Goal: Transaction & Acquisition: Purchase product/service

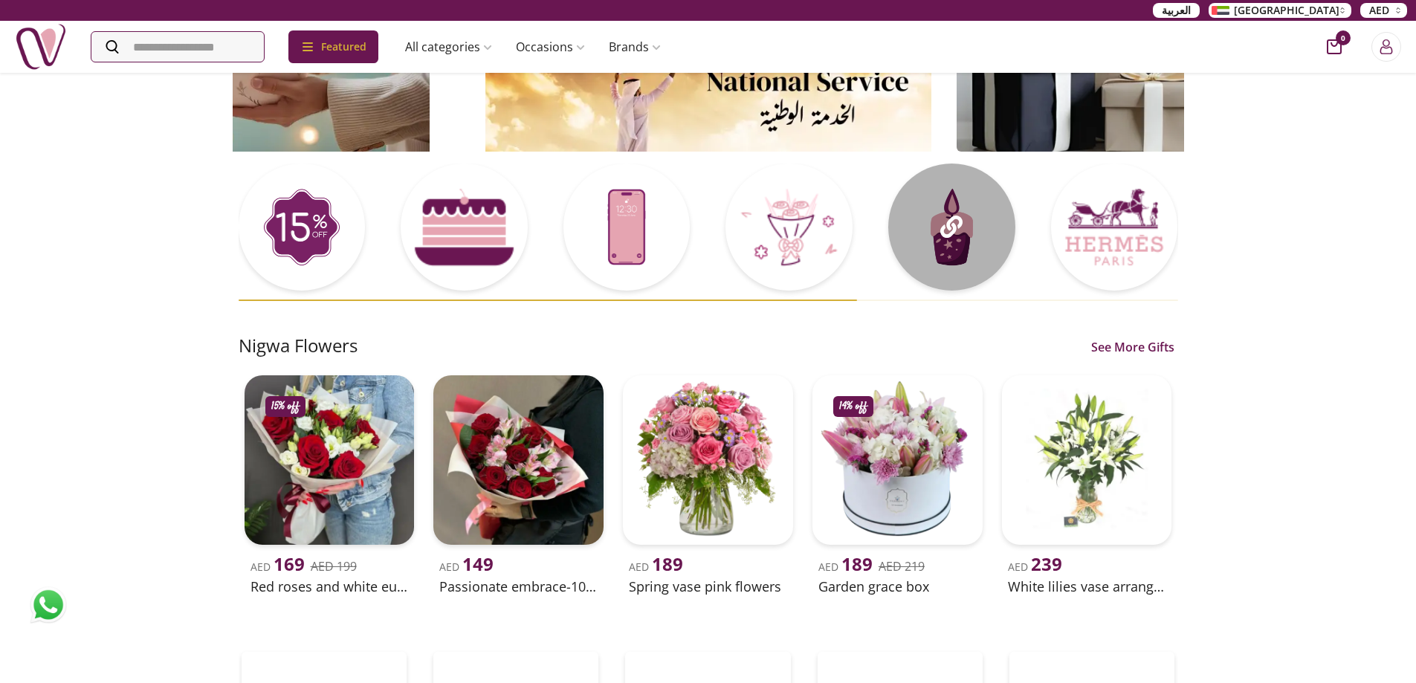
scroll to position [149, 0]
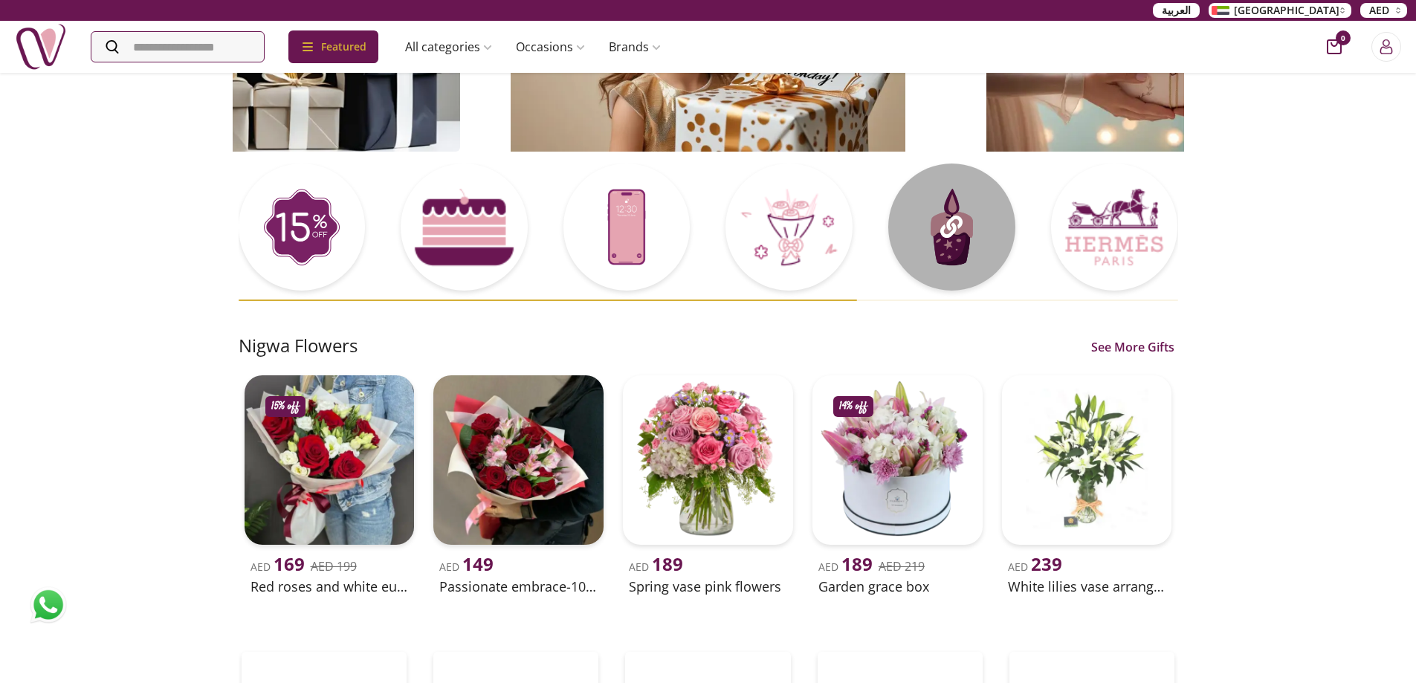
click at [459, 223] on div at bounding box center [709, 233] width 940 height 138
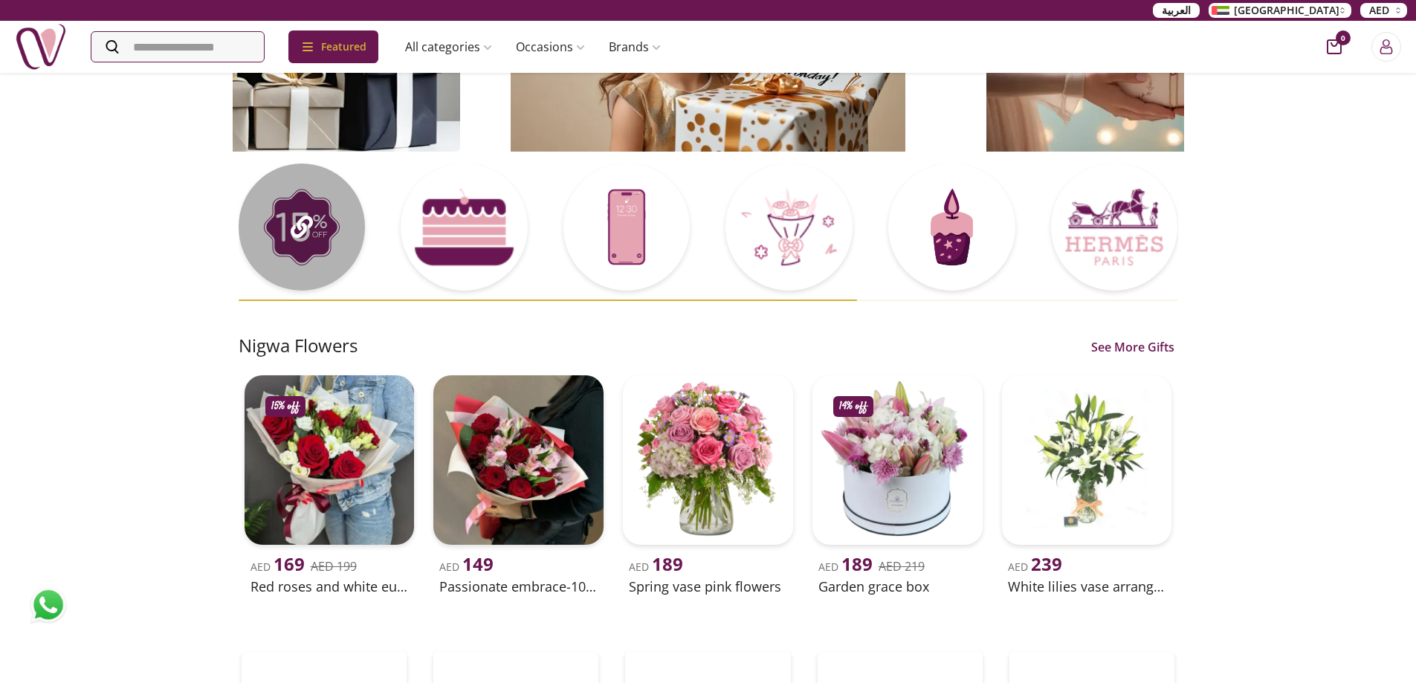
click at [330, 230] on div at bounding box center [302, 227] width 127 height 127
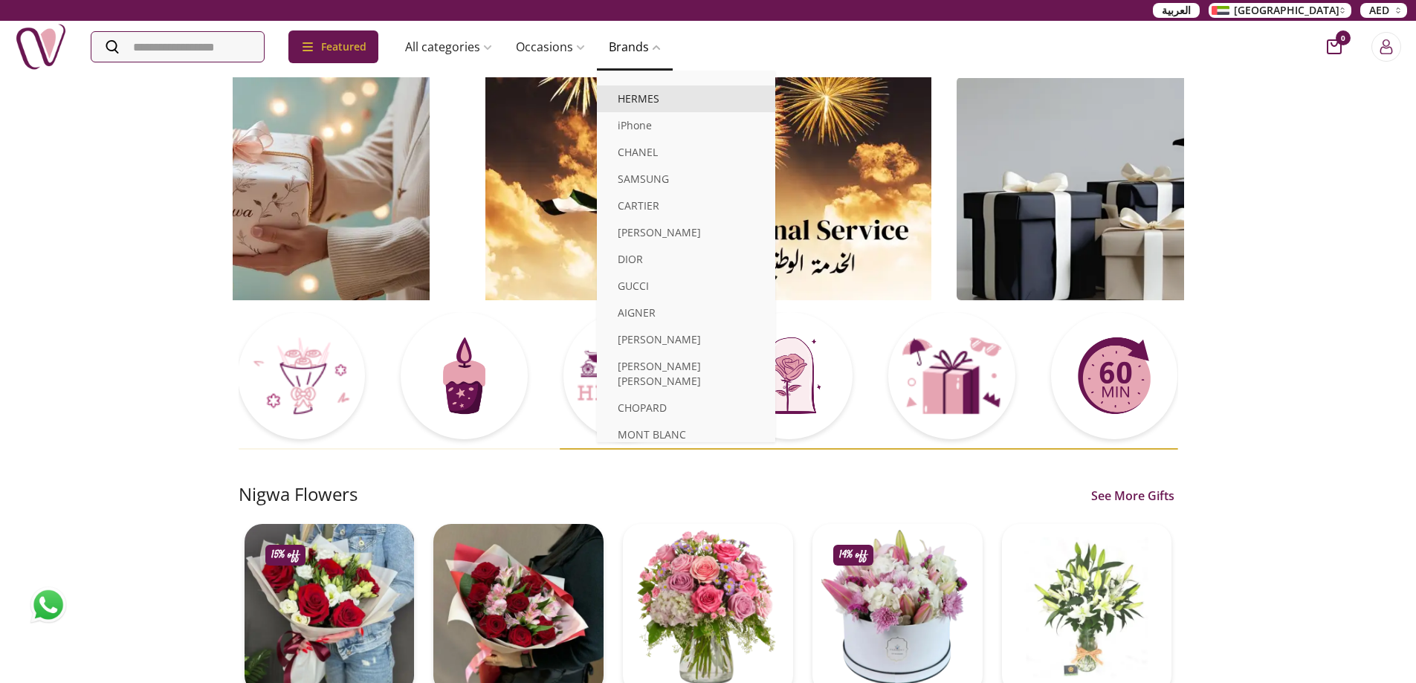
click at [656, 93] on link "HERMES" at bounding box center [686, 98] width 178 height 27
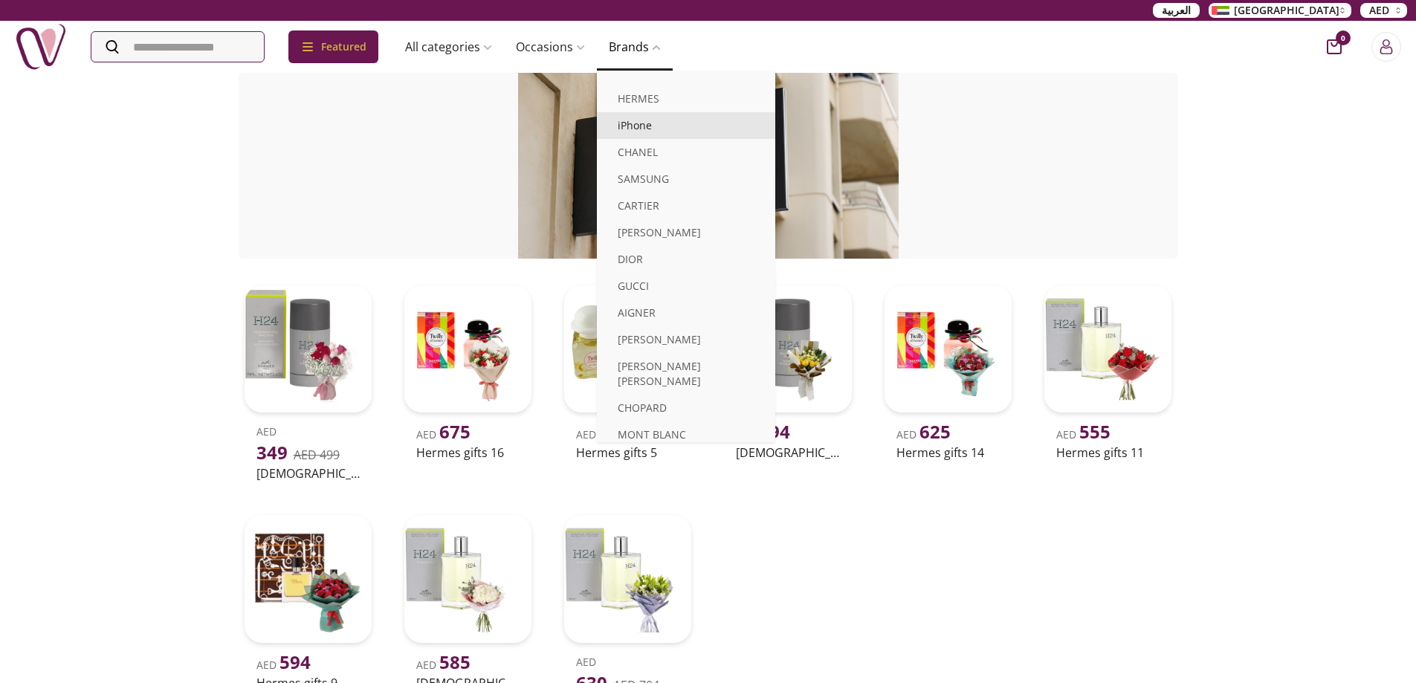
click at [647, 125] on link "iPhone" at bounding box center [686, 125] width 178 height 27
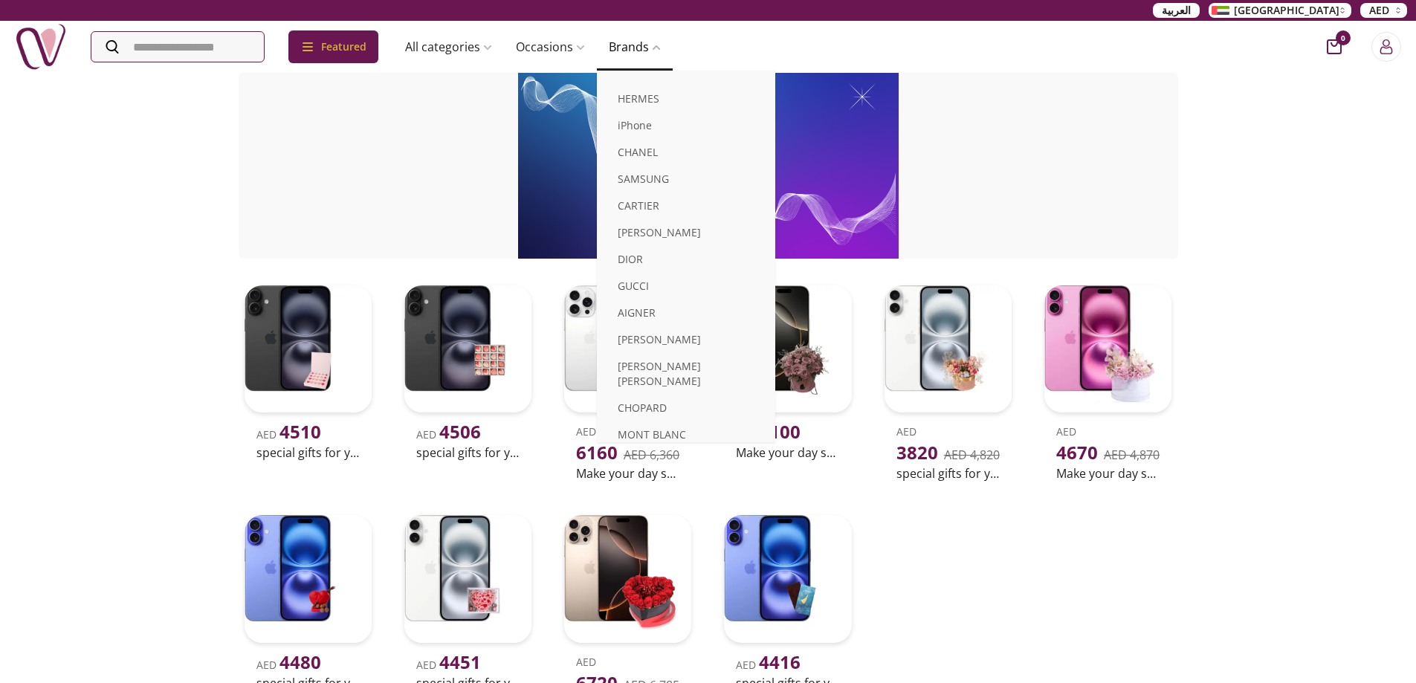
click at [661, 47] on icon at bounding box center [656, 47] width 9 height 9
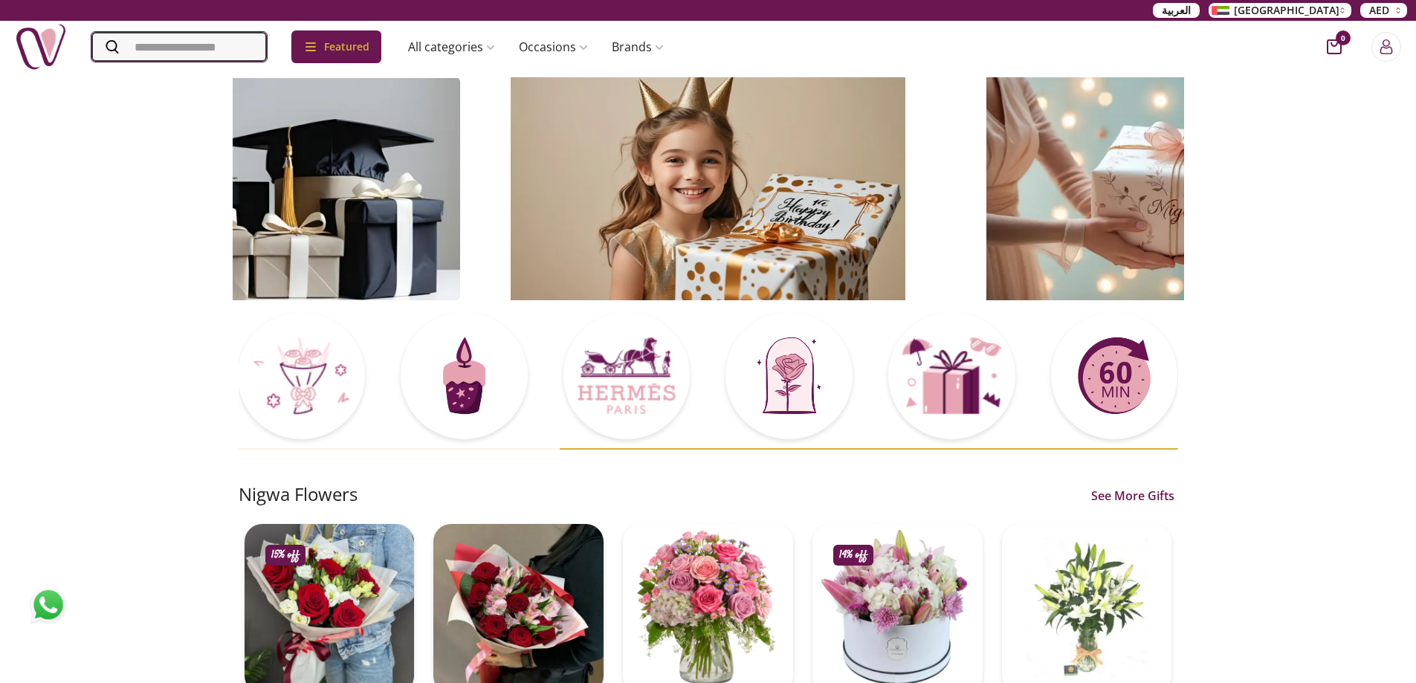
click at [249, 45] on input "Search" at bounding box center [178, 47] width 175 height 30
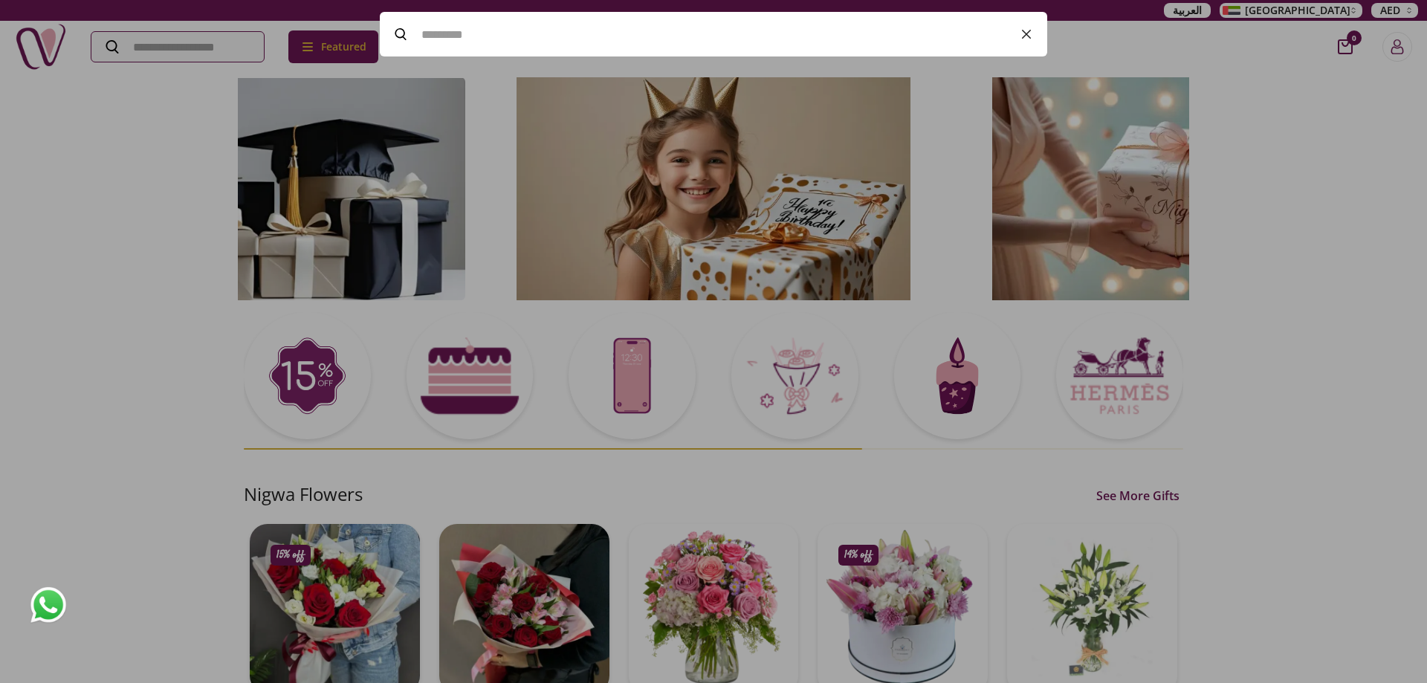
click at [1028, 33] on icon "button" at bounding box center [1027, 34] width 8 height 8
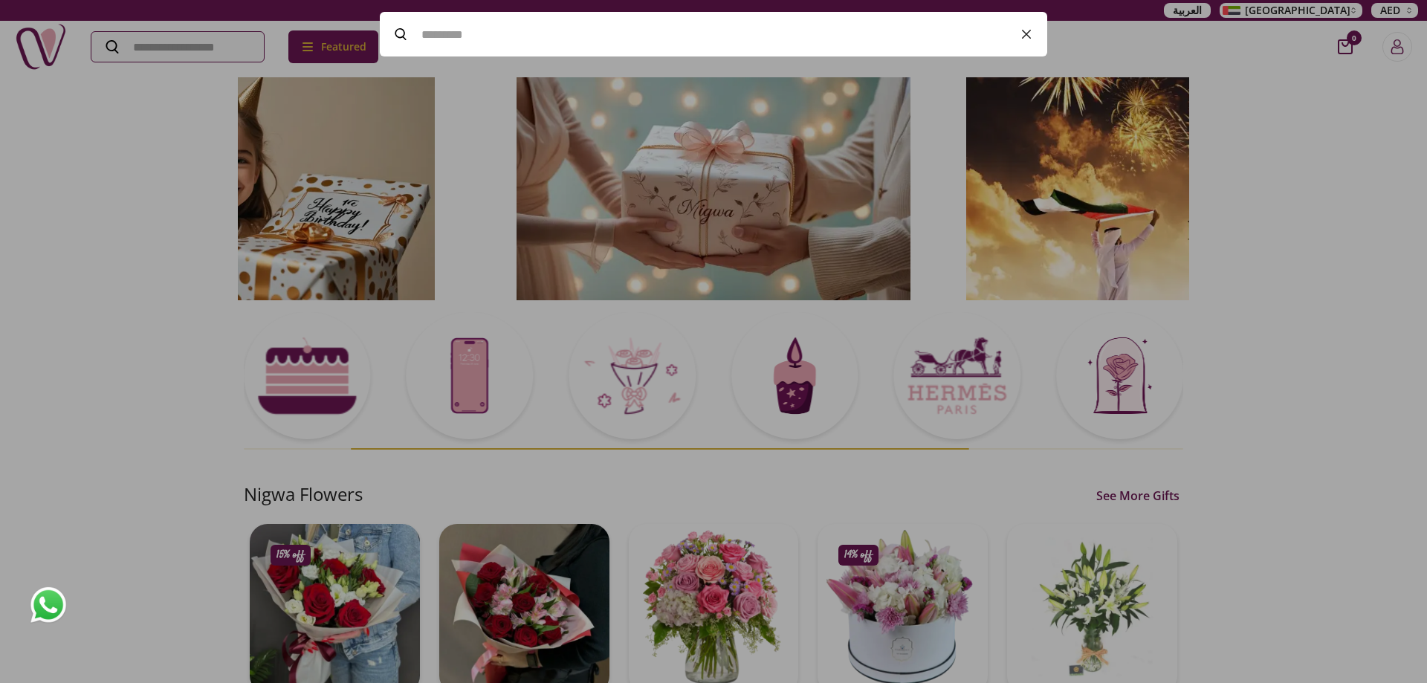
click at [1029, 33] on icon "button" at bounding box center [1027, 34] width 18 height 18
click at [1025, 32] on icon "button" at bounding box center [1027, 34] width 8 height 8
click at [1319, 5] on div at bounding box center [713, 341] width 1427 height 683
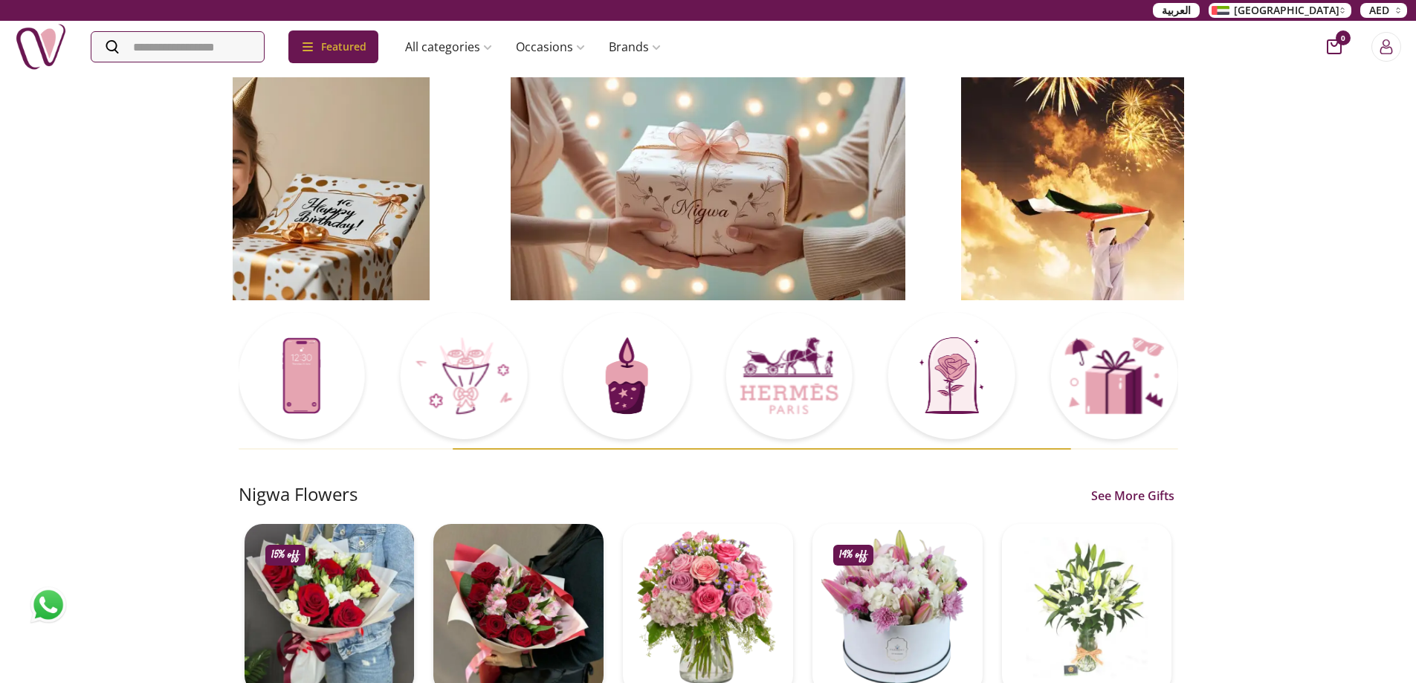
click at [1327, 10] on span "[GEOGRAPHIC_DATA]" at bounding box center [1287, 10] width 106 height 15
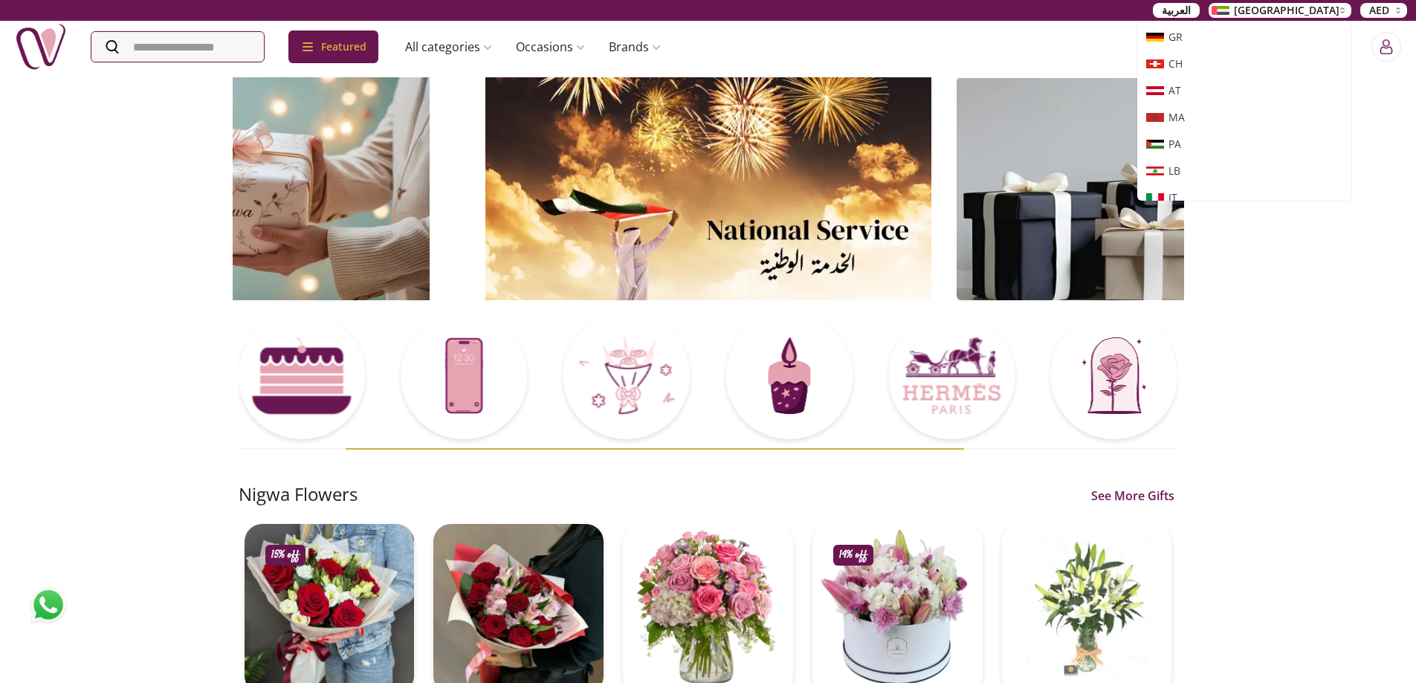
scroll to position [248, 0]
click at [1180, 163] on span "LB" at bounding box center [1174, 165] width 12 height 15
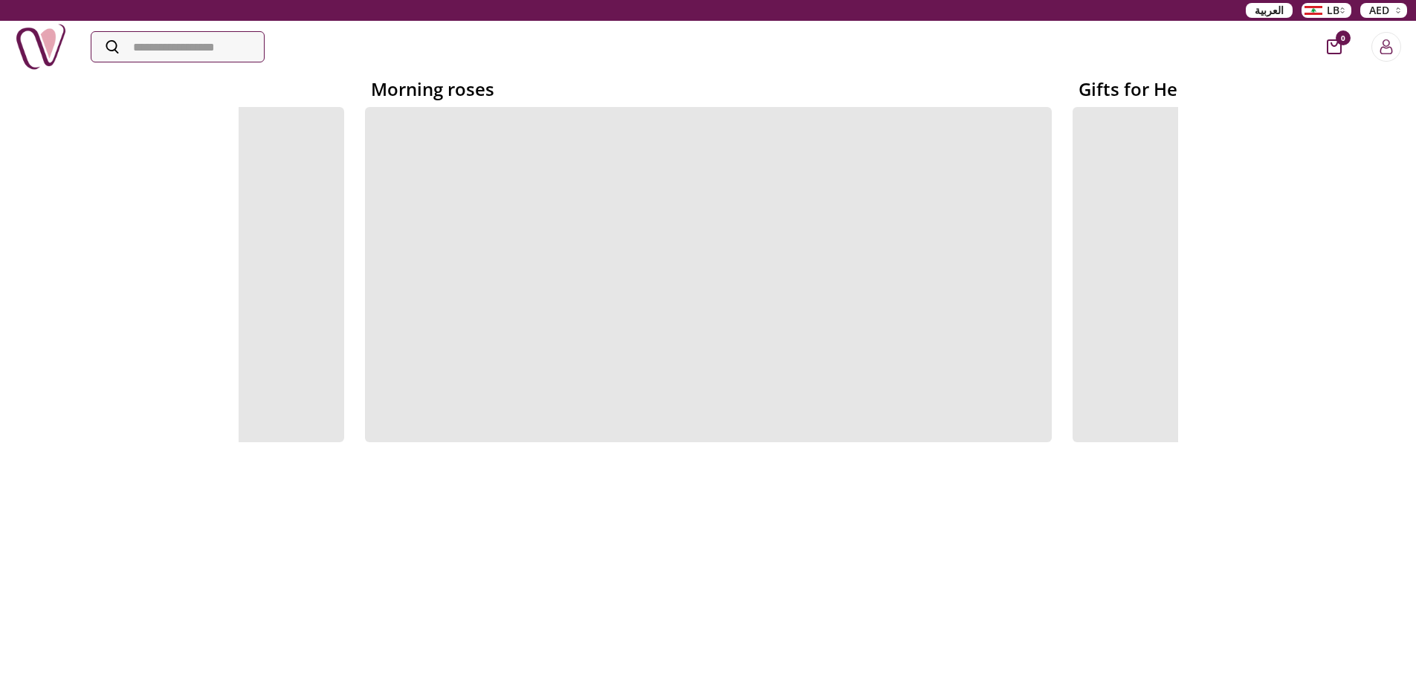
scroll to position [297, 0]
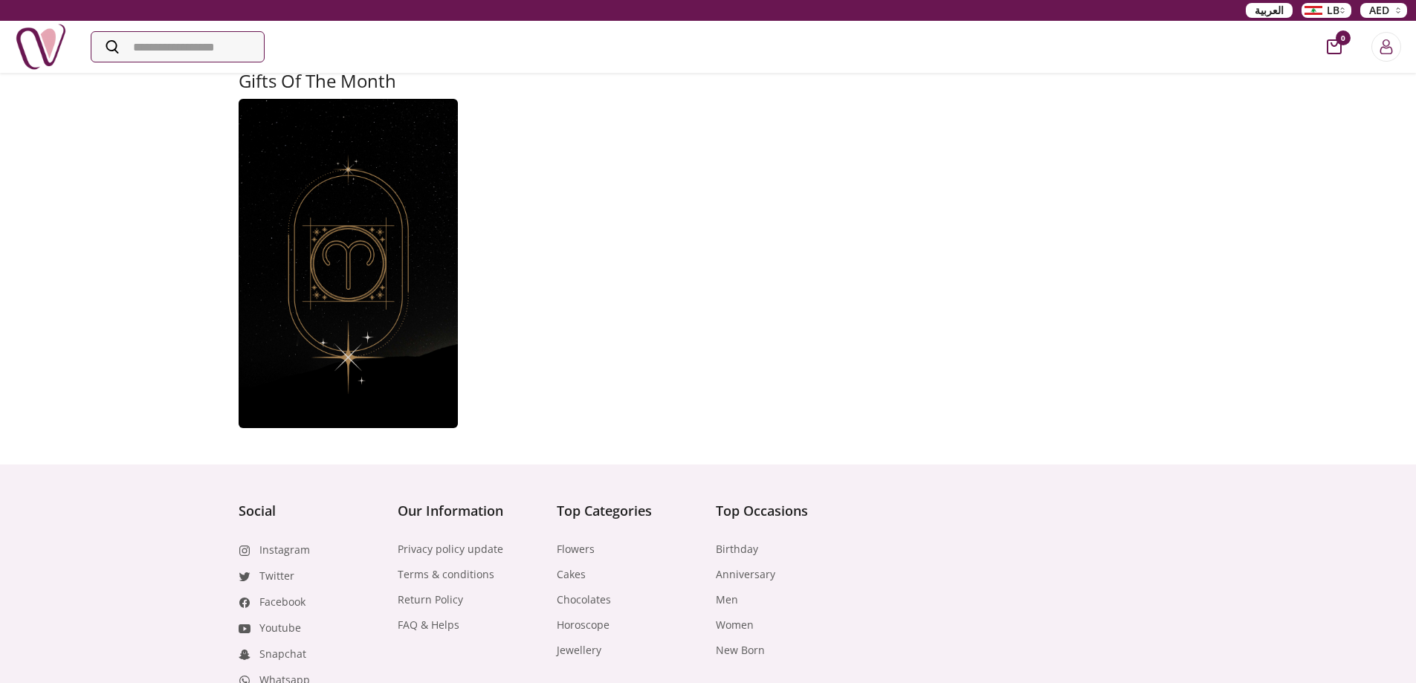
scroll to position [966, 0]
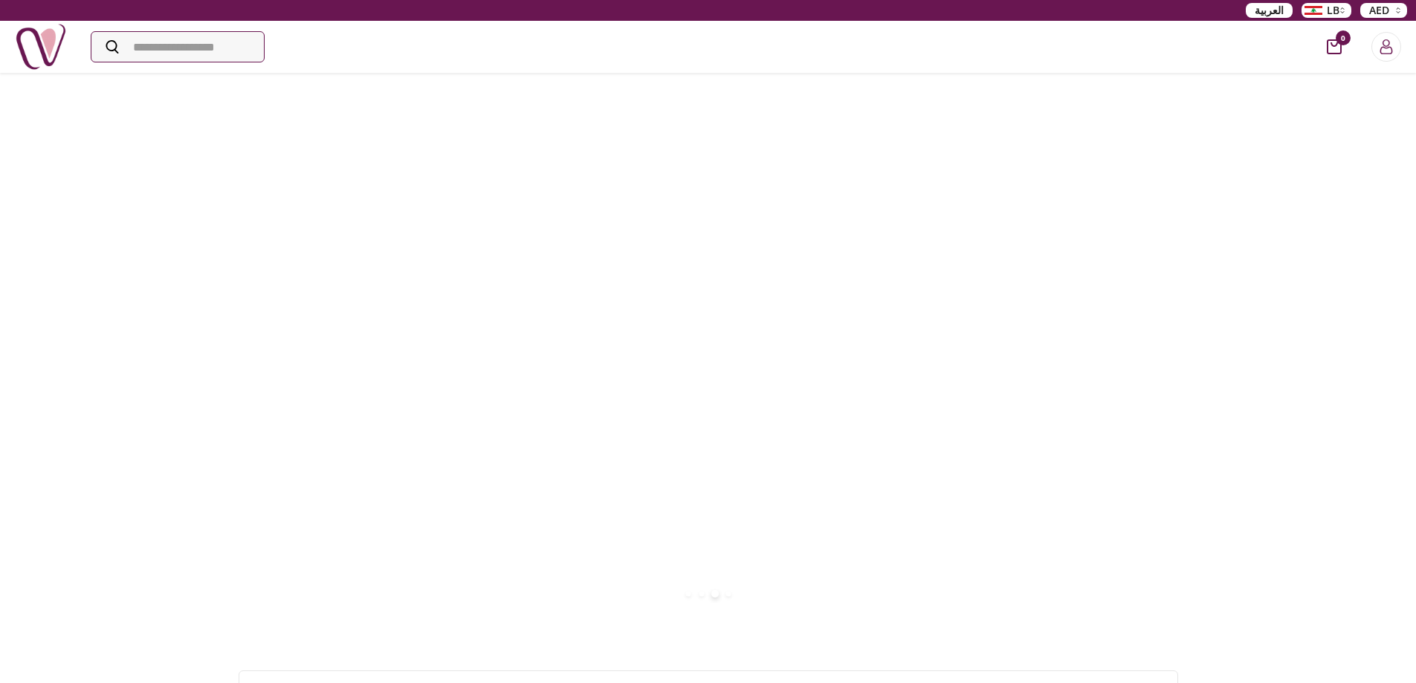
scroll to position [595, 0]
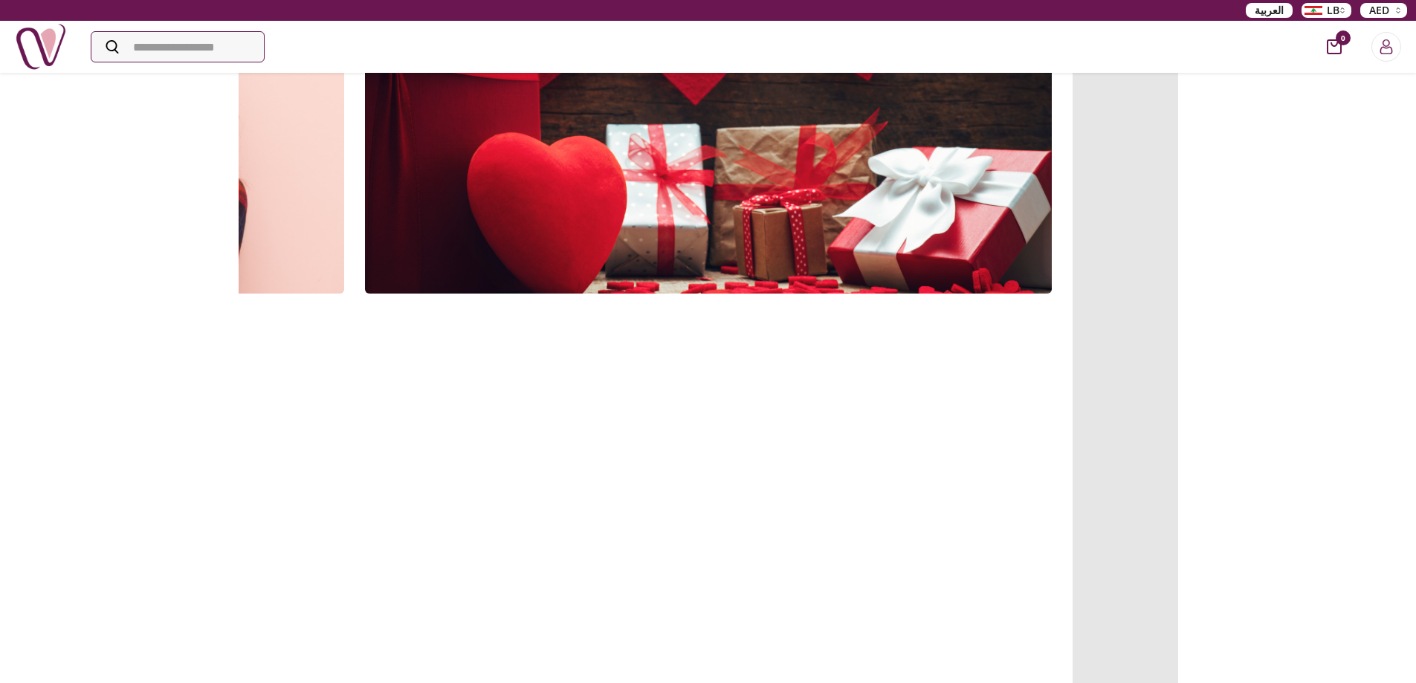
scroll to position [0, 0]
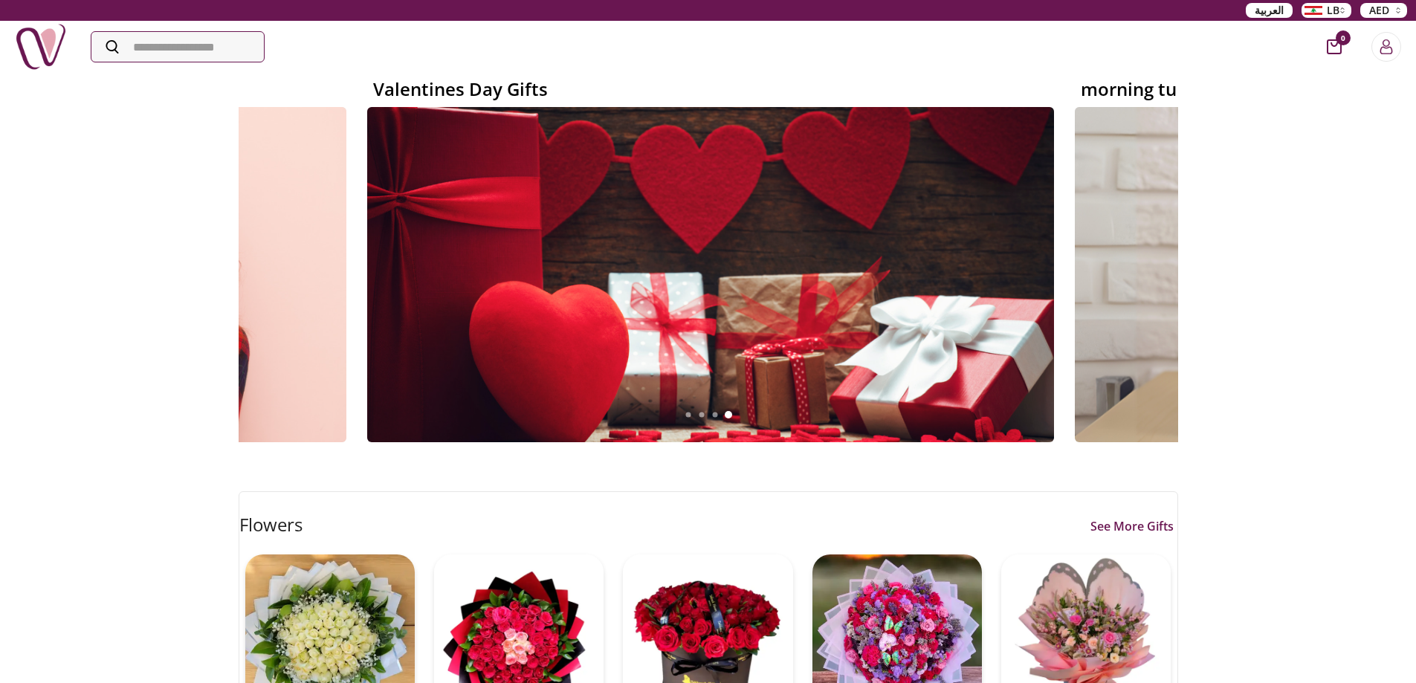
click at [1132, 523] on link "See More Gifts" at bounding box center [1132, 526] width 91 height 18
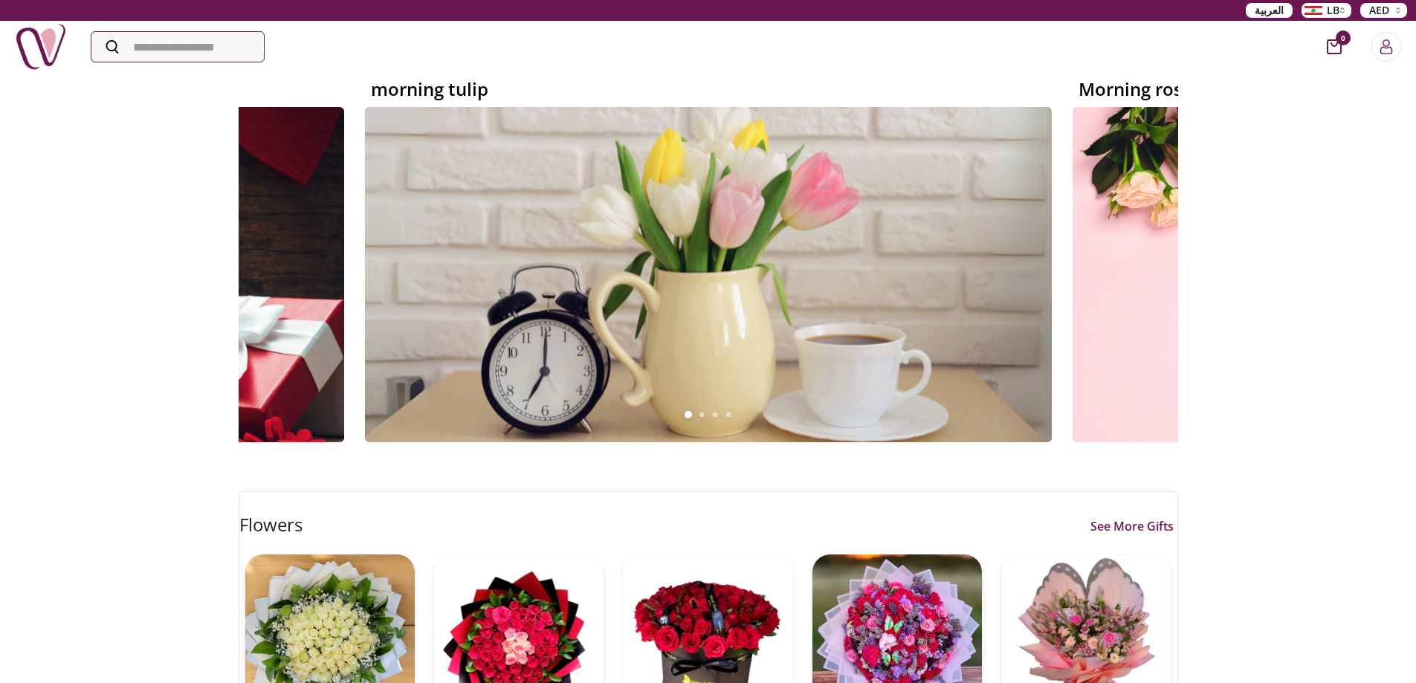
click at [1343, 10] on button "LB" at bounding box center [1326, 10] width 50 height 15
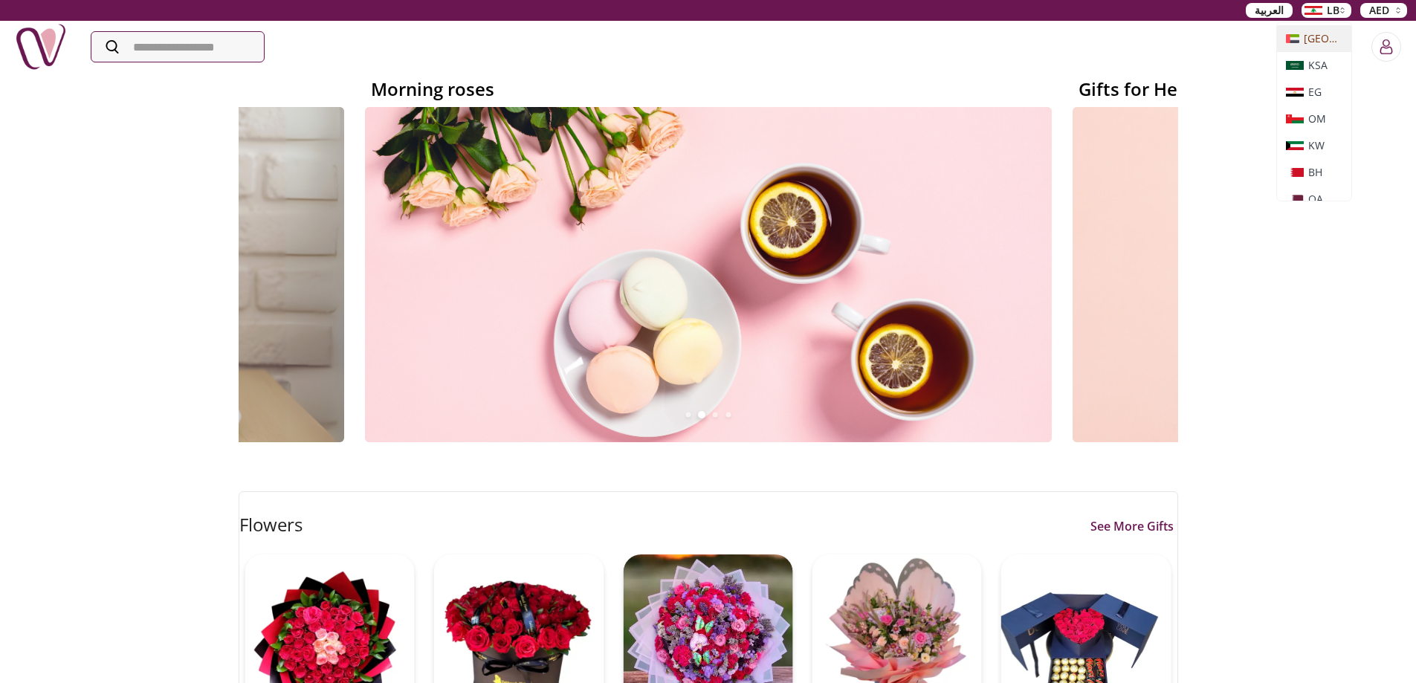
click at [1295, 39] on img at bounding box center [1292, 38] width 13 height 9
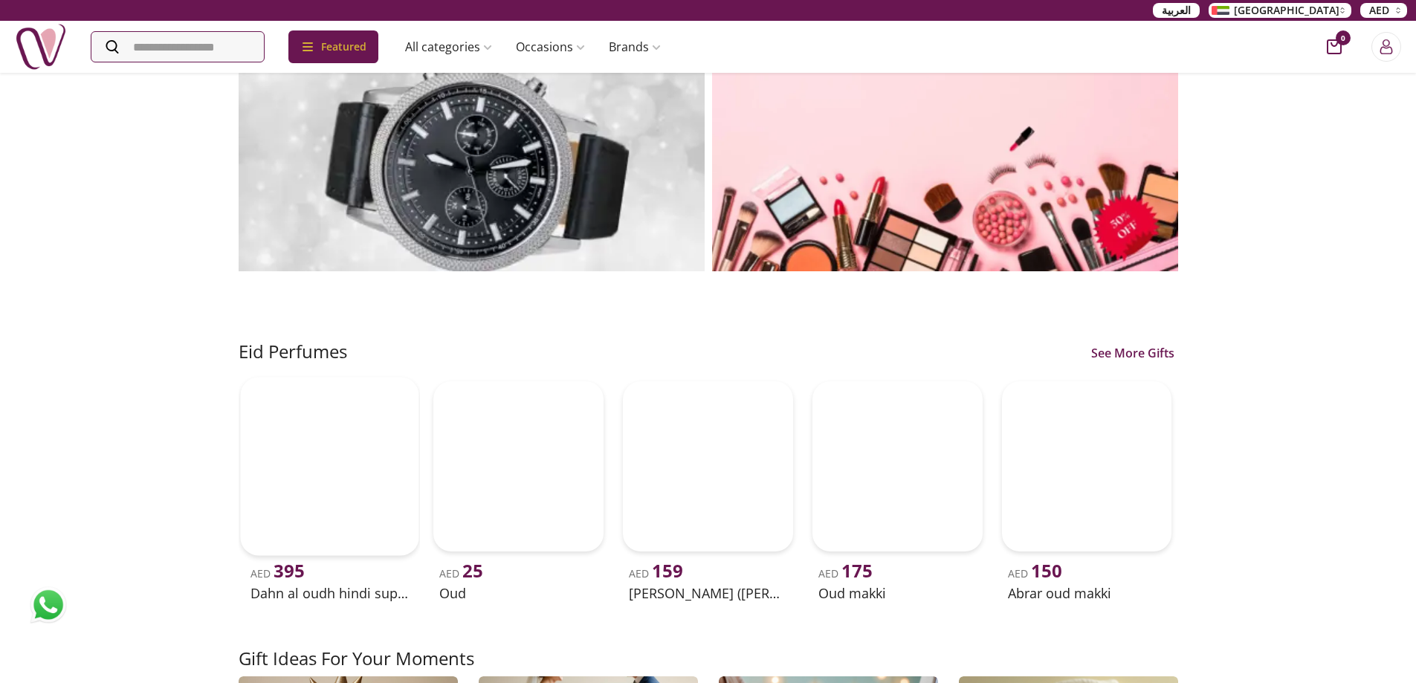
scroll to position [1264, 0]
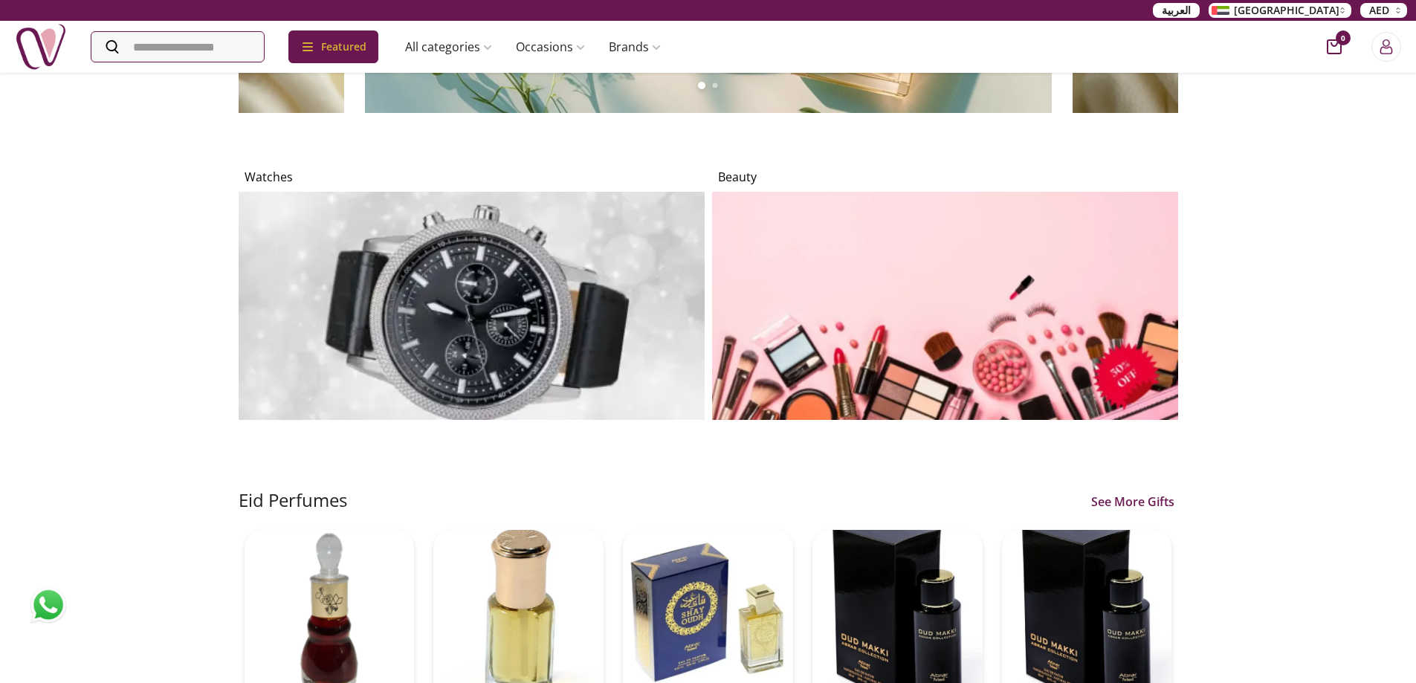
click at [969, 344] on img at bounding box center [945, 306] width 466 height 228
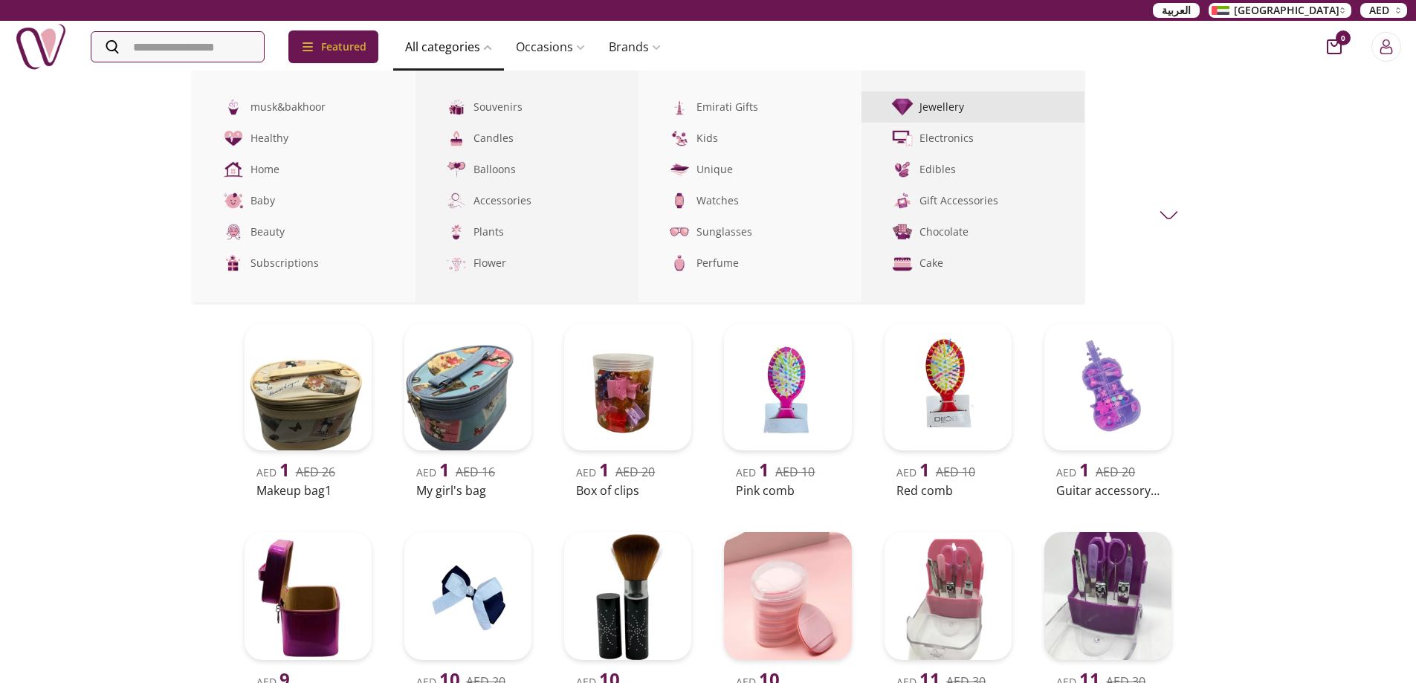
click at [963, 103] on link "Jewellery" at bounding box center [972, 106] width 223 height 31
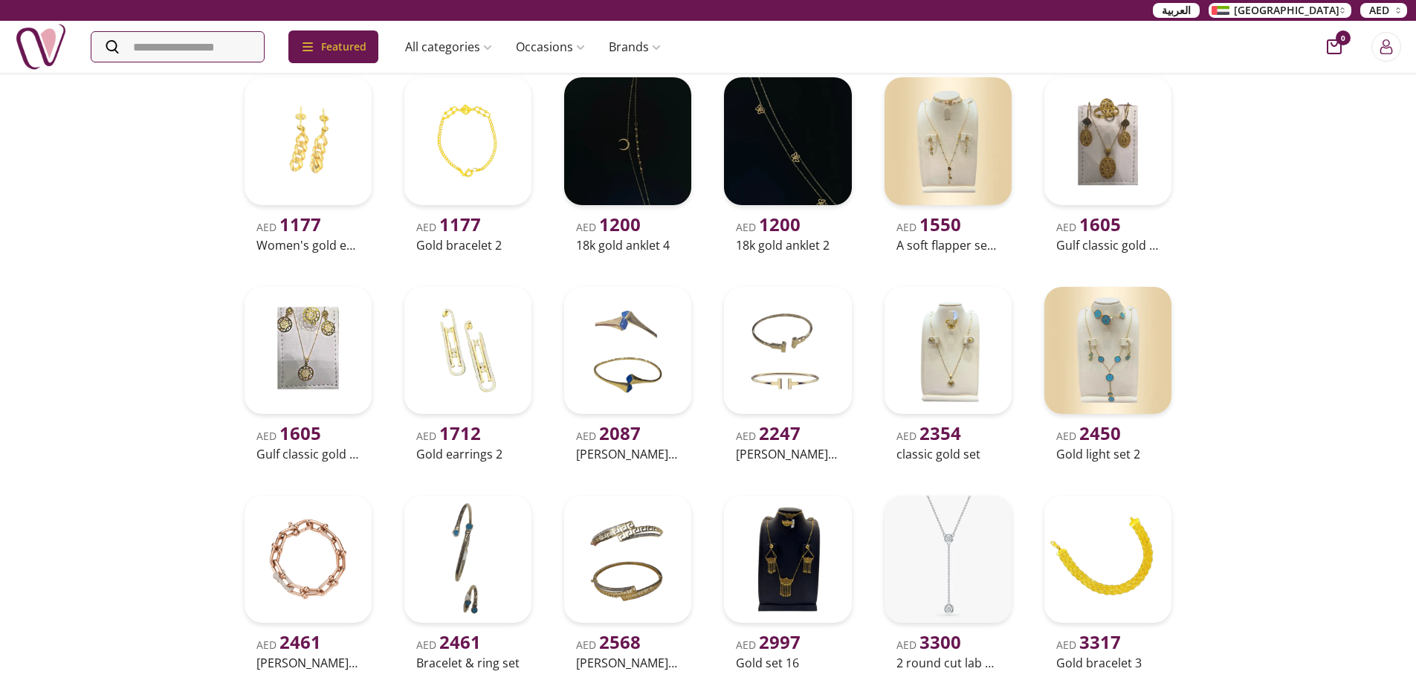
scroll to position [1784, 0]
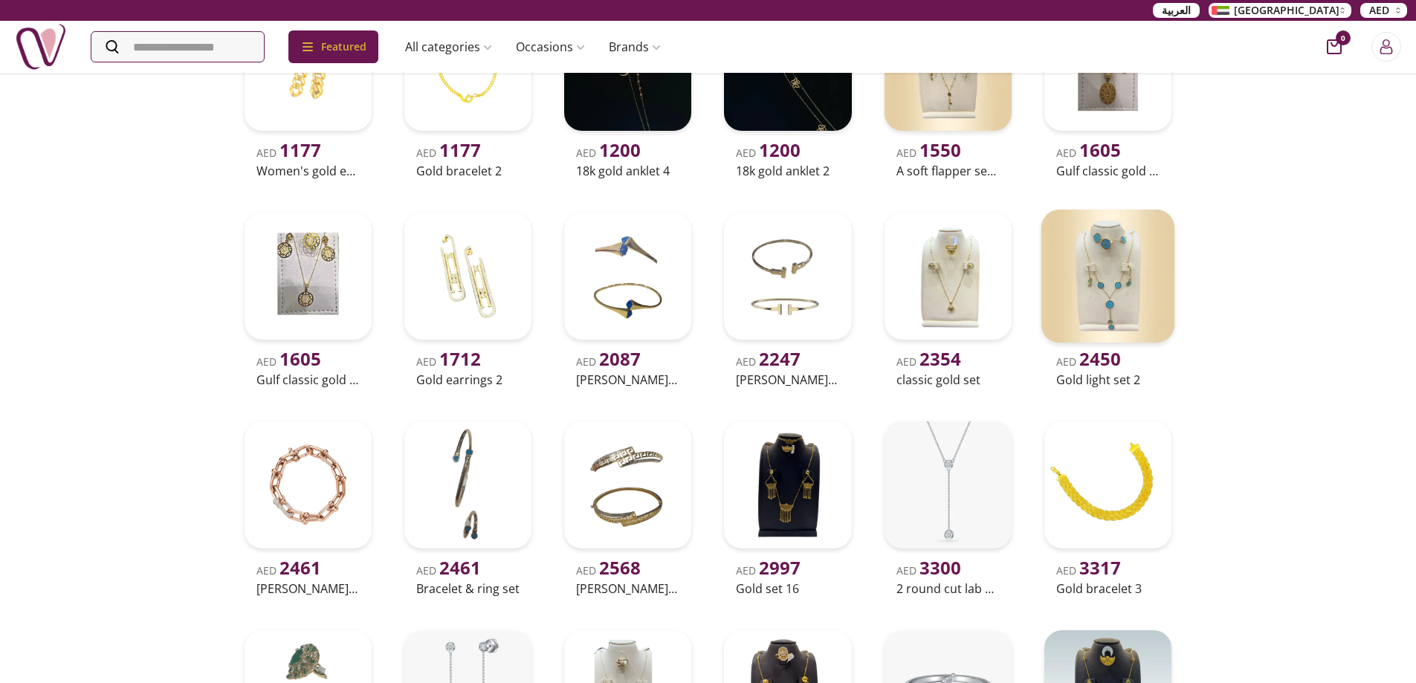
click at [1130, 291] on img at bounding box center [1108, 276] width 134 height 134
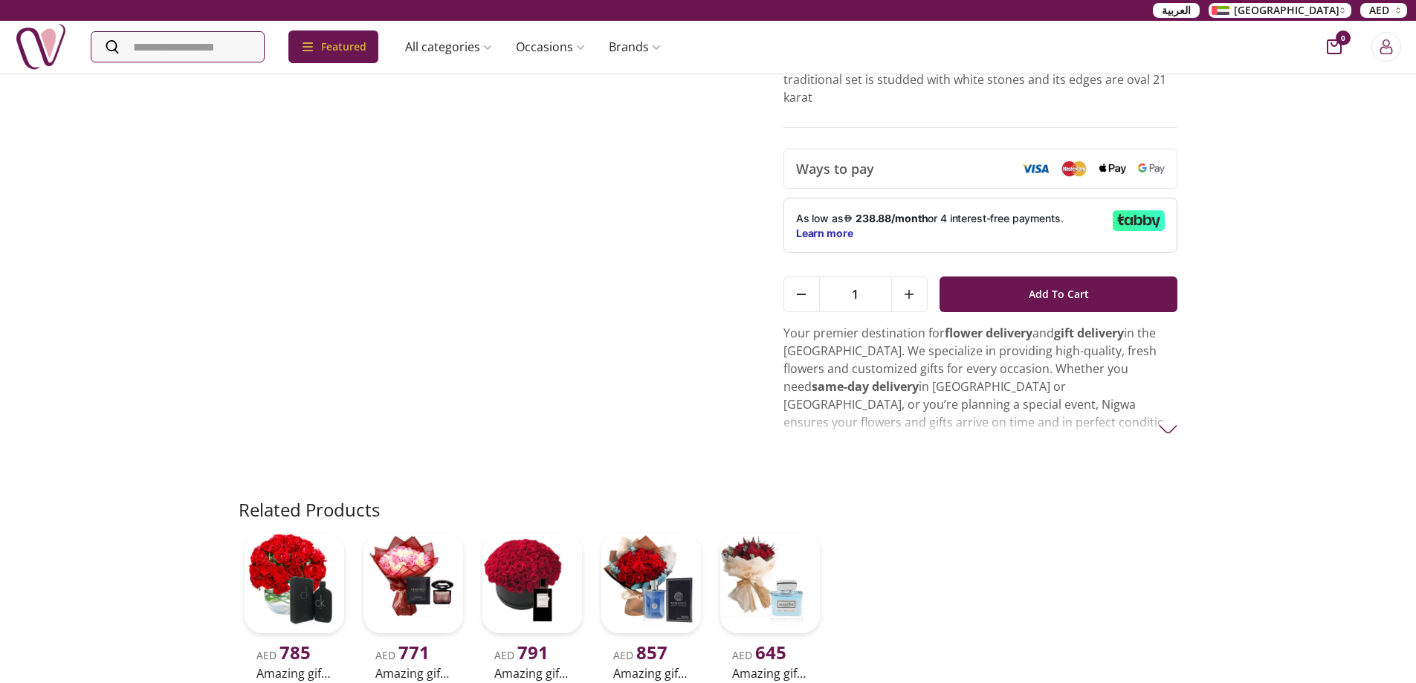
scroll to position [74, 0]
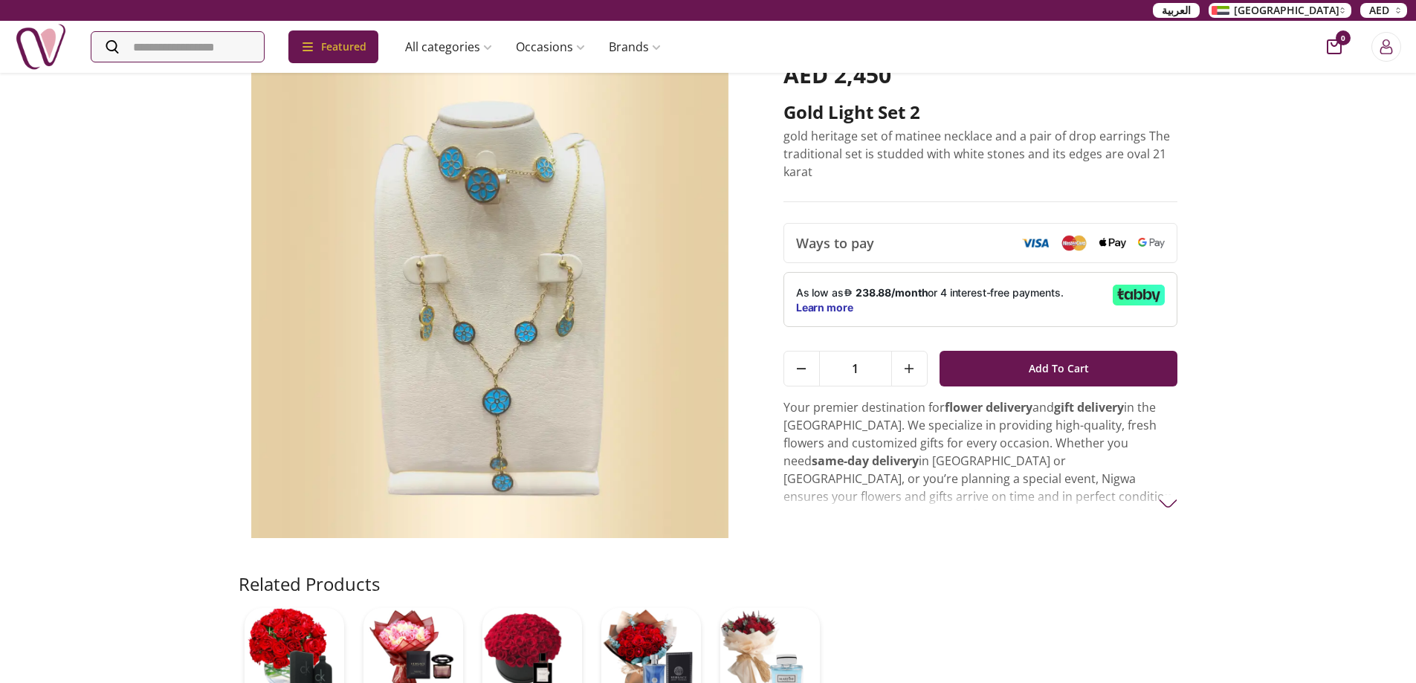
click at [1171, 499] on img at bounding box center [1168, 503] width 19 height 19
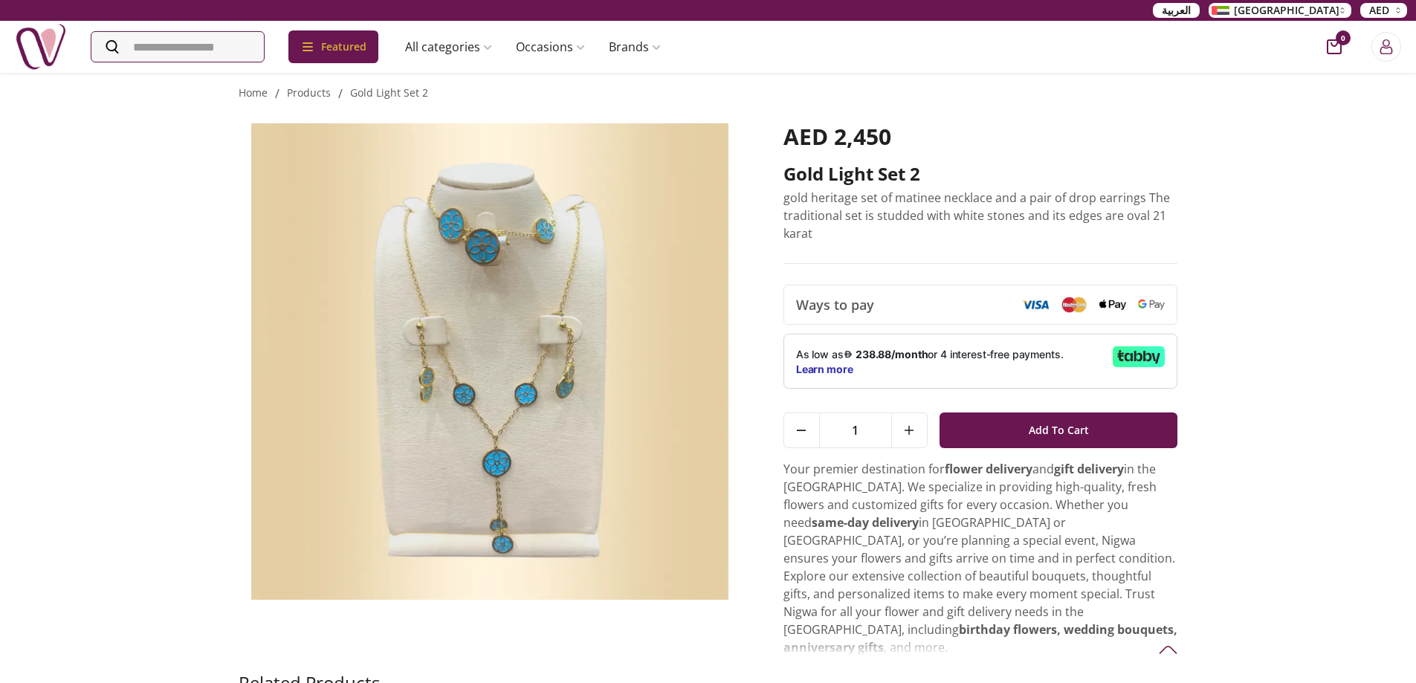
scroll to position [0, 0]
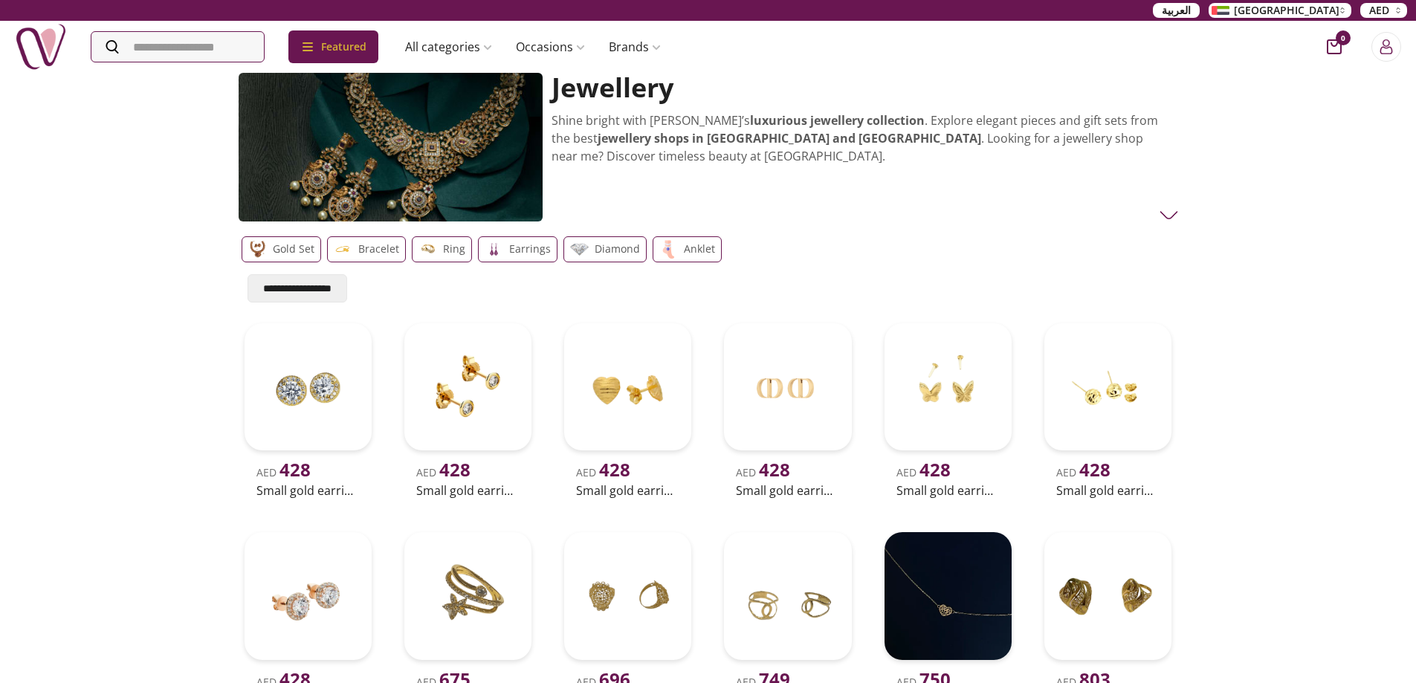
click at [387, 250] on p "Bracelet" at bounding box center [378, 249] width 41 height 18
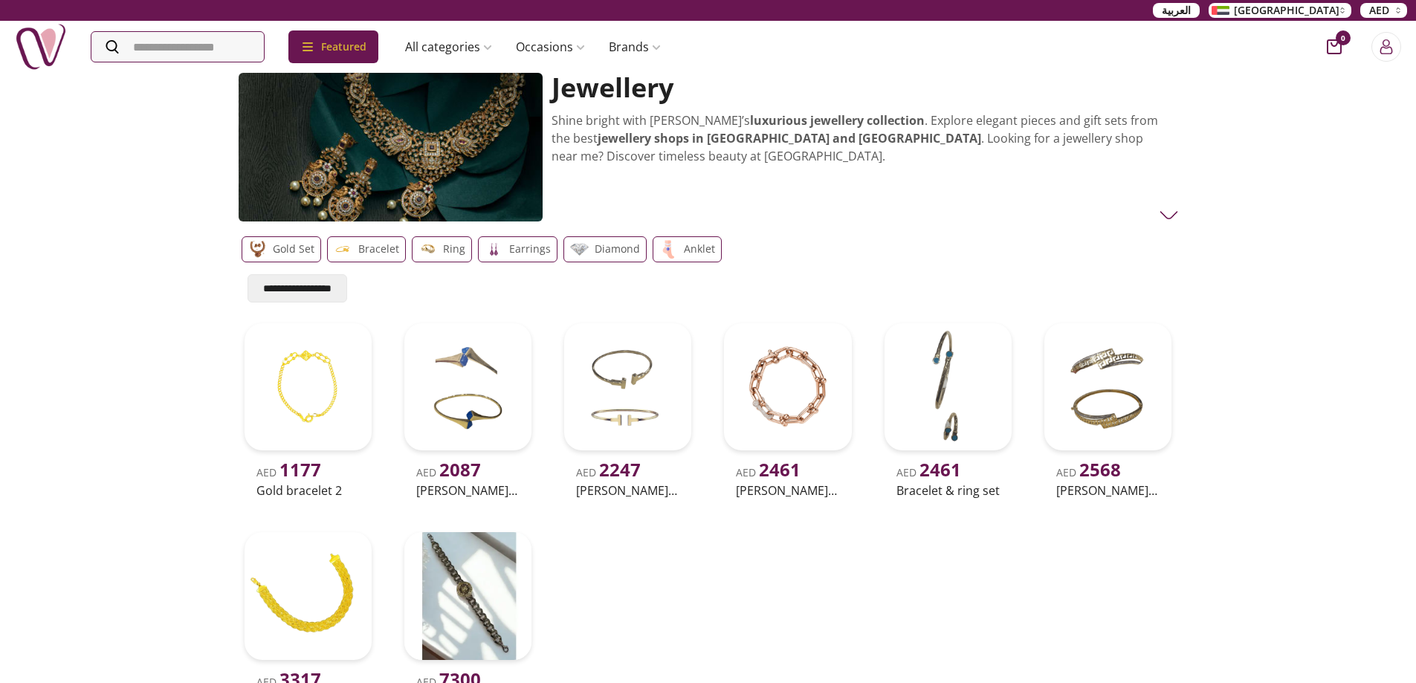
drag, startPoint x: 453, startPoint y: 256, endPoint x: 492, endPoint y: 288, distance: 50.7
click at [453, 257] on p "Ring" at bounding box center [454, 249] width 22 height 18
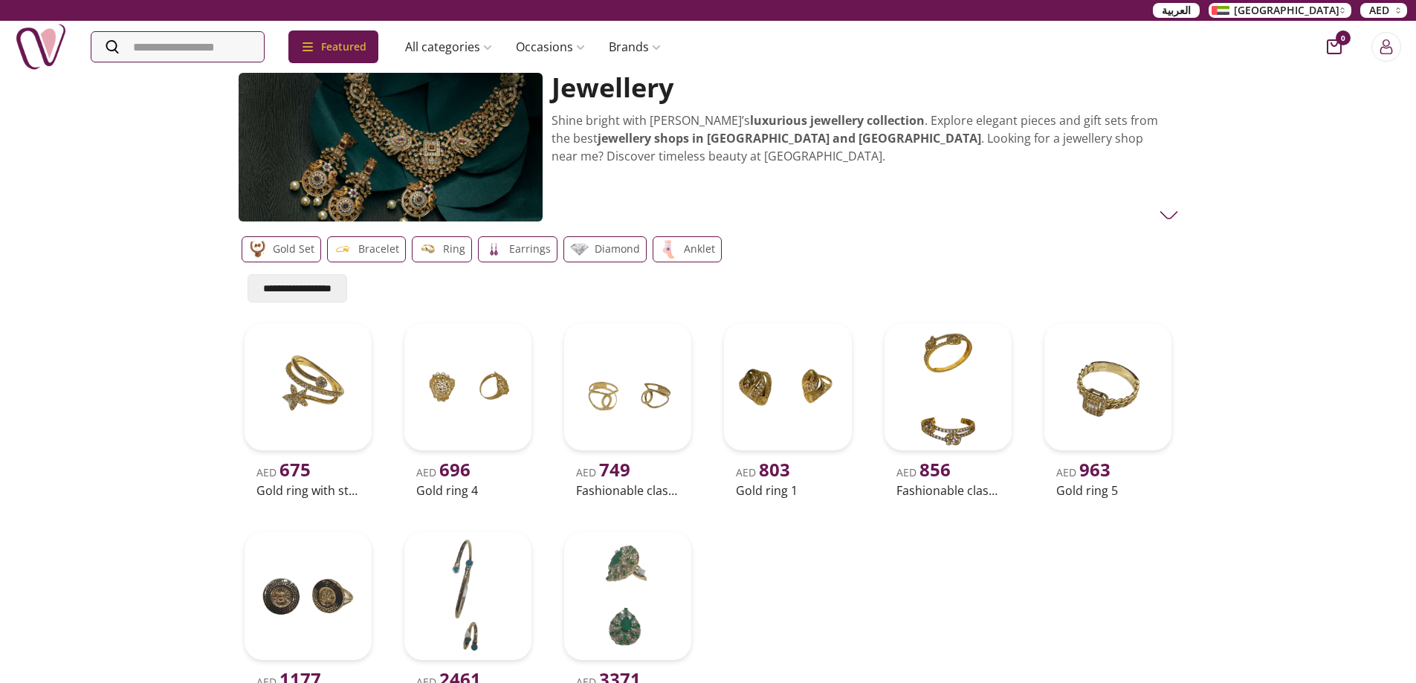
click at [597, 249] on p "Diamond" at bounding box center [617, 249] width 45 height 18
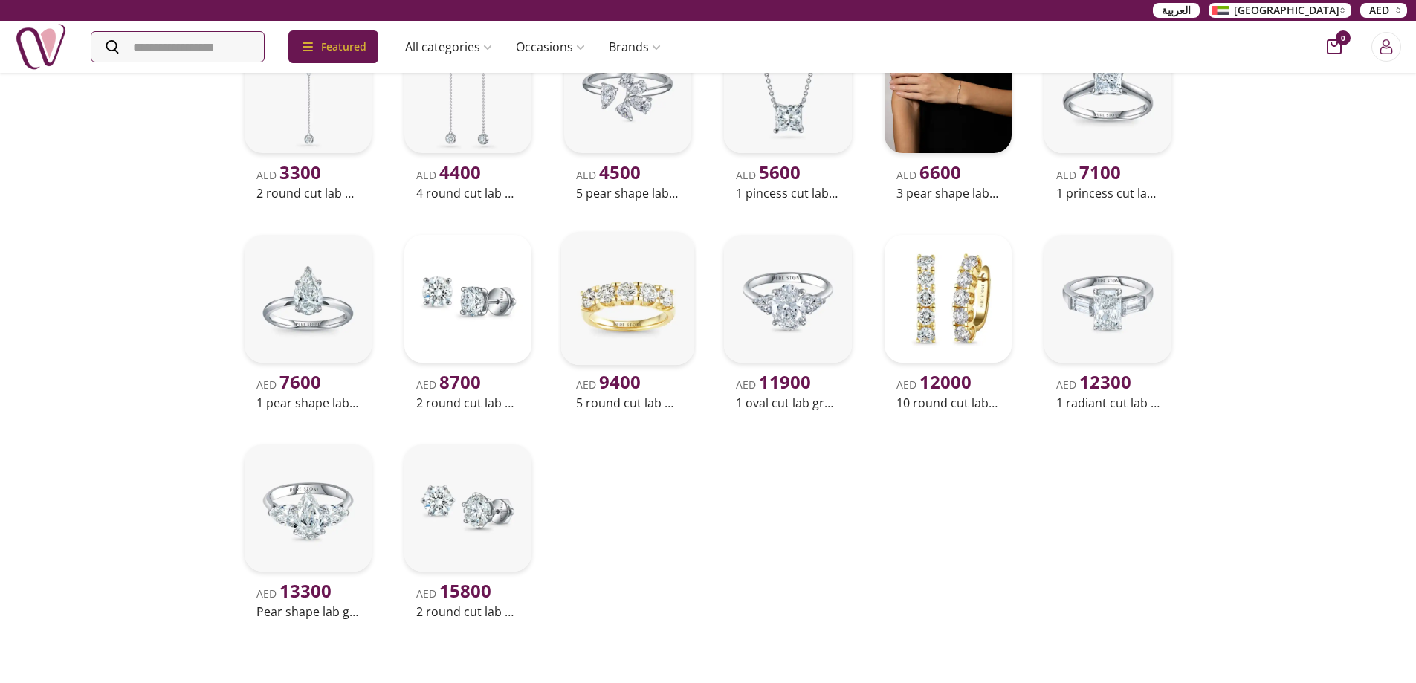
scroll to position [372, 0]
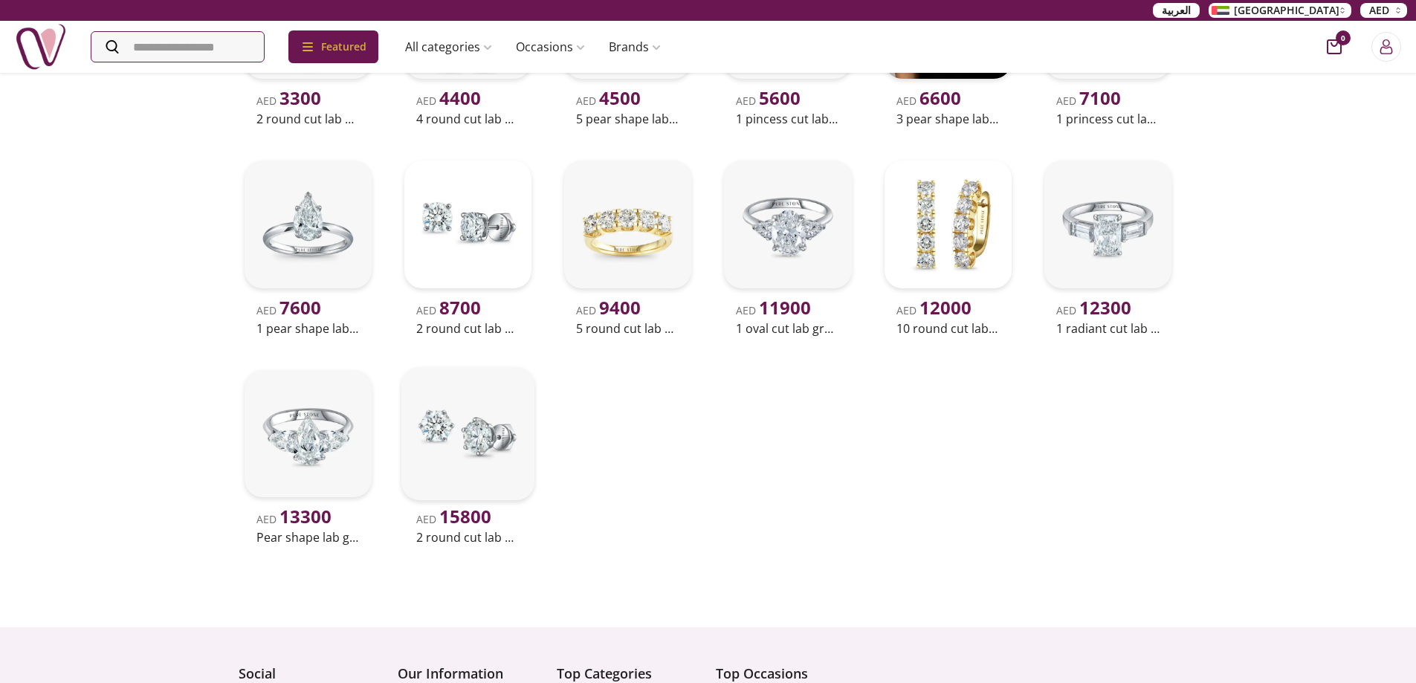
click at [511, 442] on img at bounding box center [468, 433] width 134 height 134
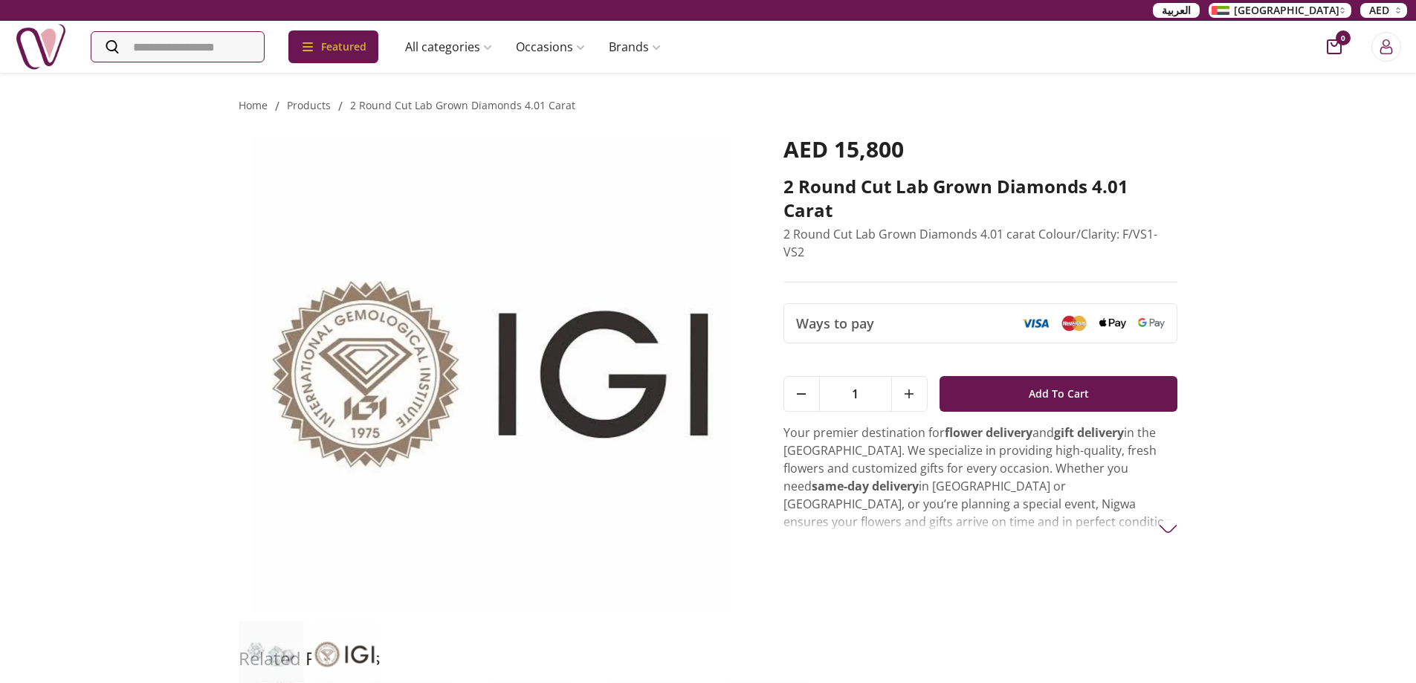
scroll to position [149, 0]
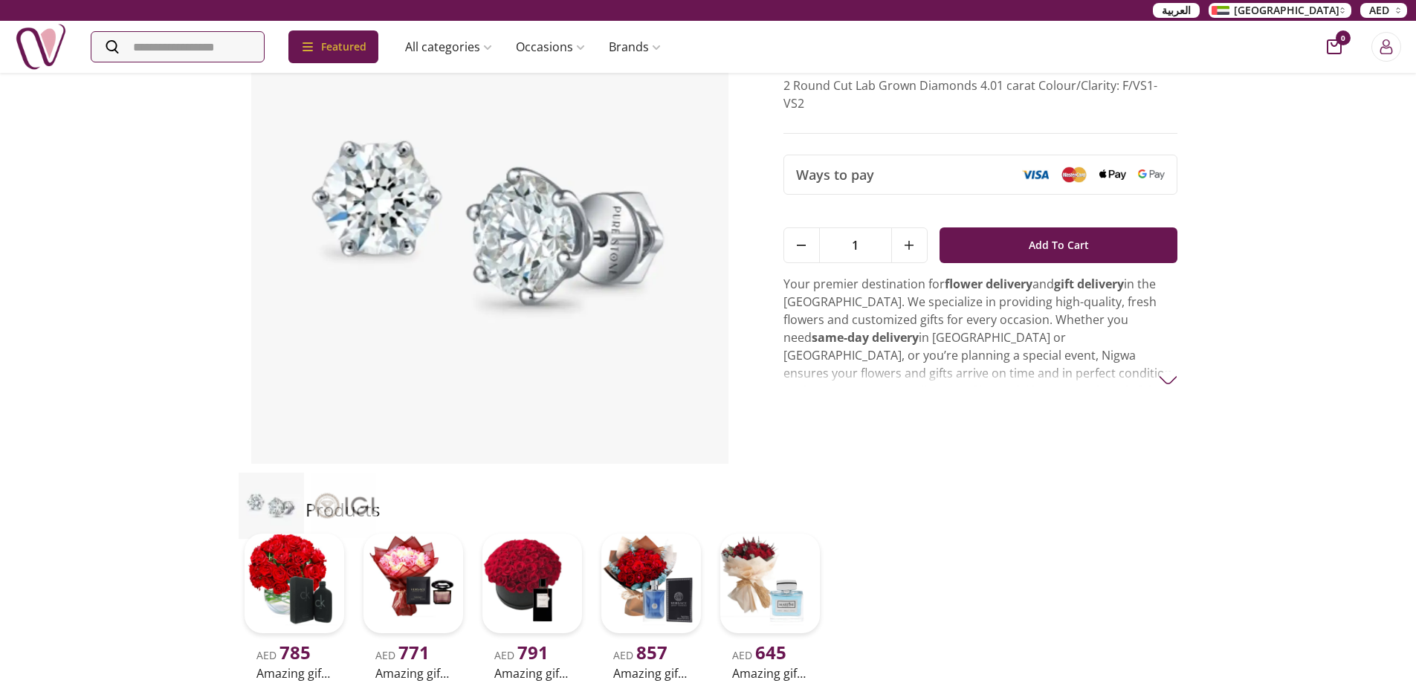
click at [1165, 371] on img at bounding box center [1168, 380] width 19 height 19
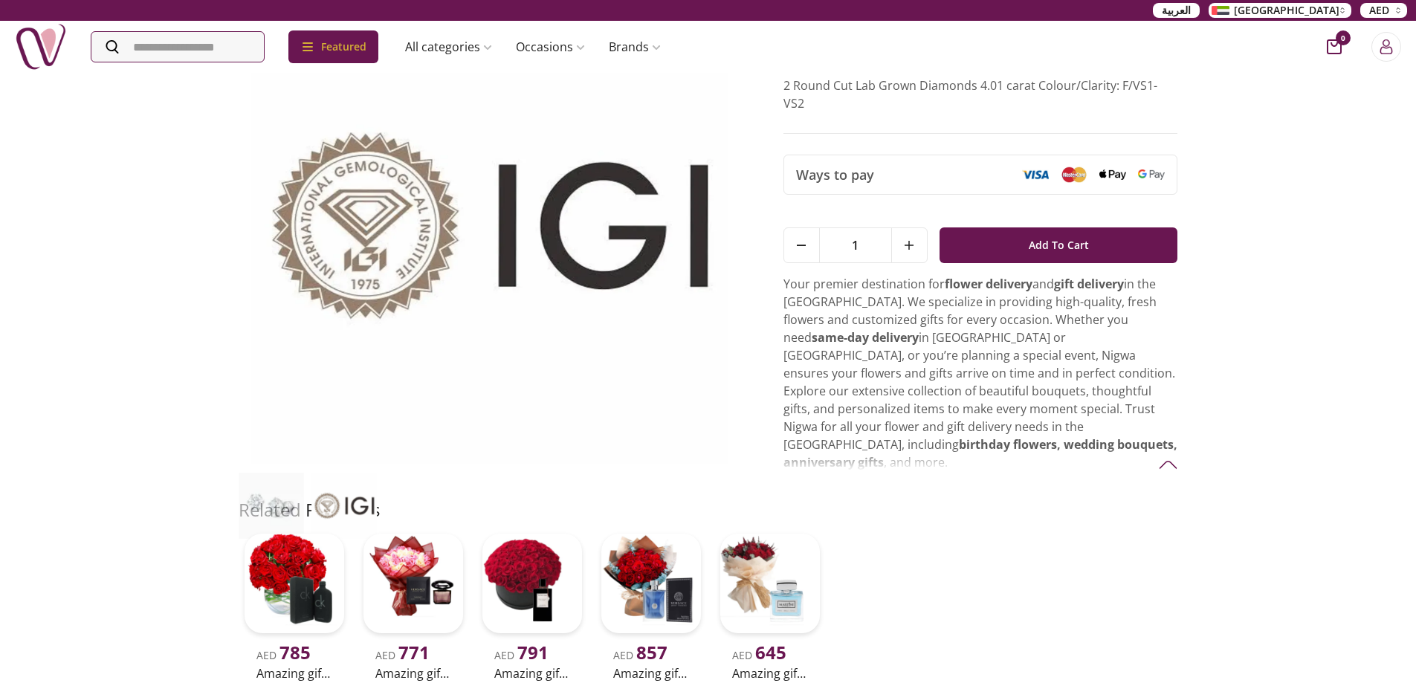
scroll to position [0, 0]
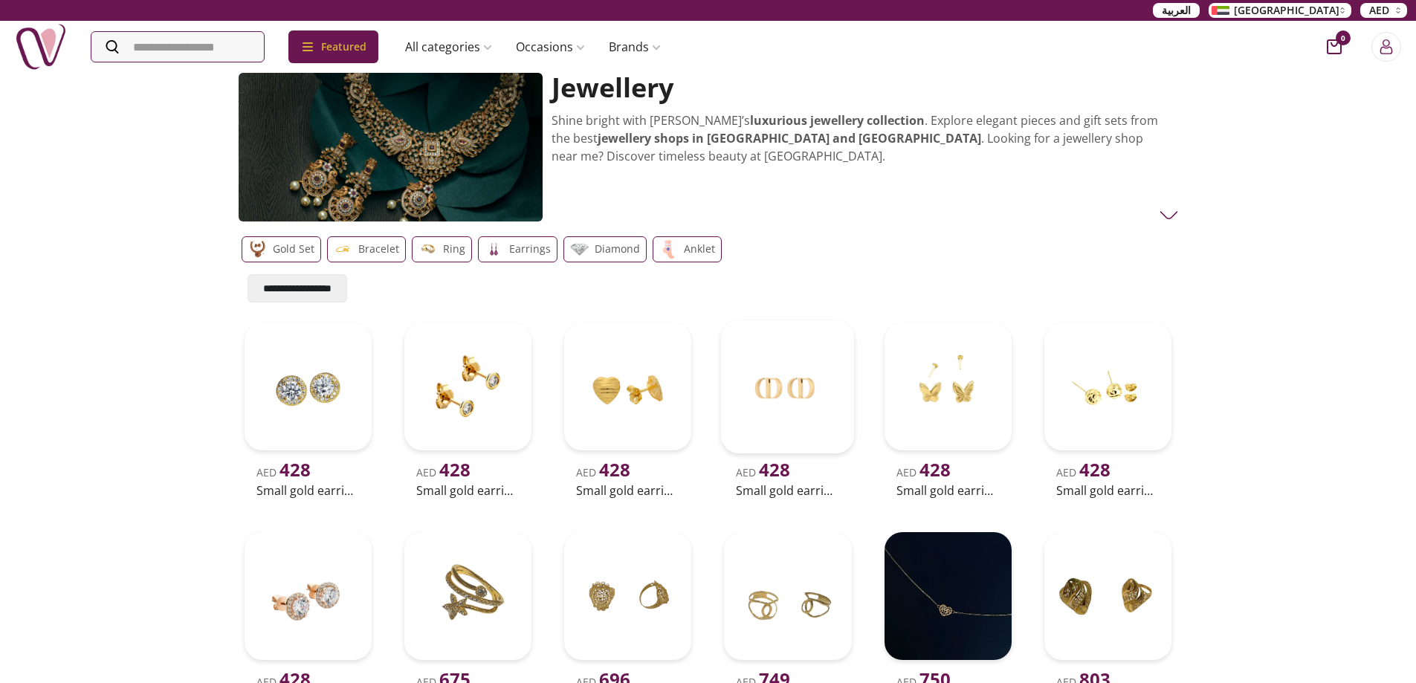
click at [763, 389] on img at bounding box center [788, 387] width 134 height 134
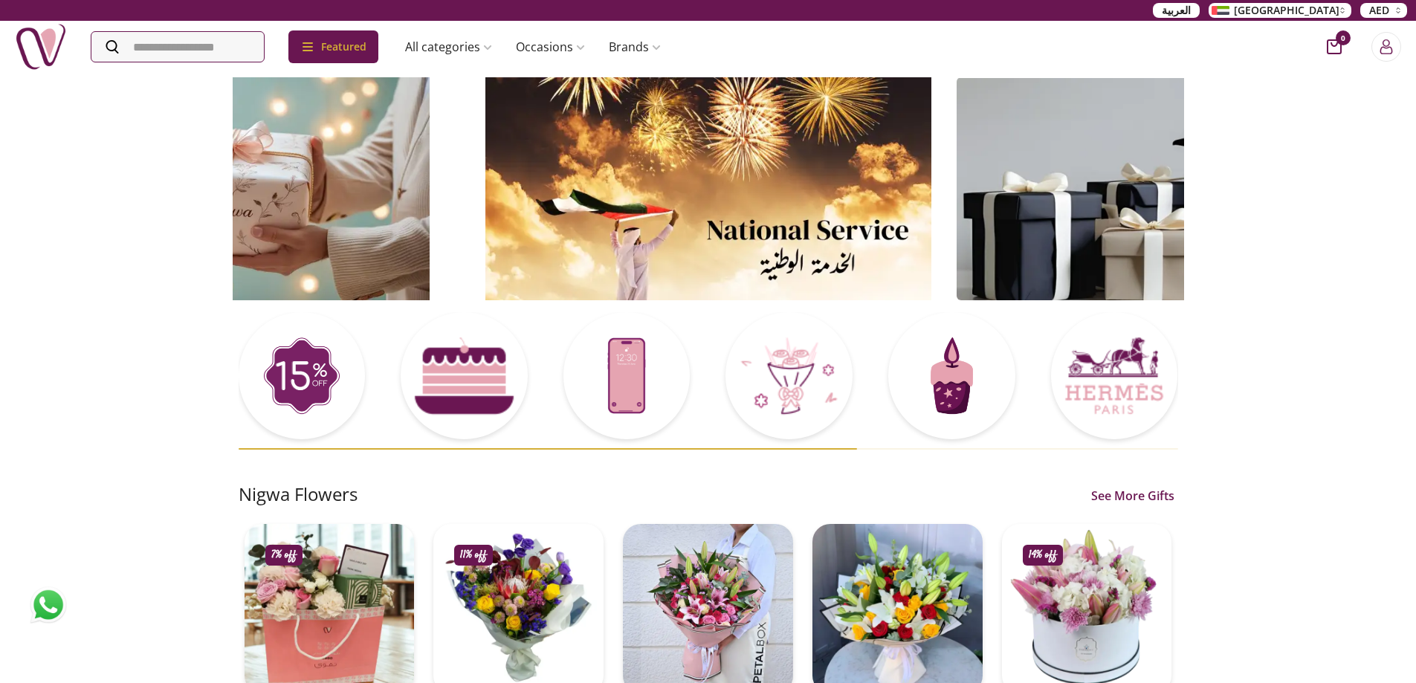
click at [309, 186] on img at bounding box center [232, 188] width 455 height 223
